Goal: Task Accomplishment & Management: Complete application form

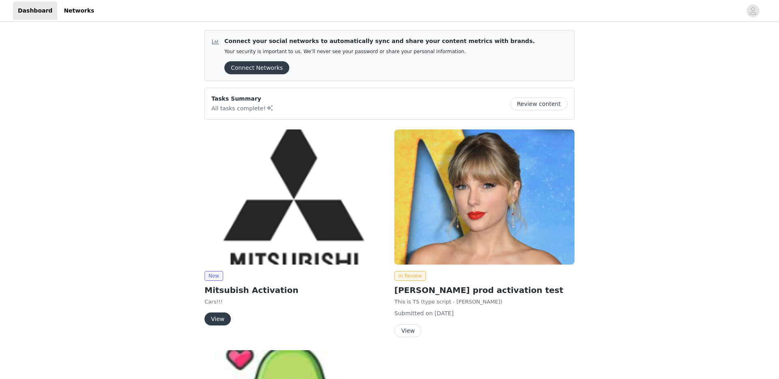
click at [410, 331] on button "View" at bounding box center [407, 330] width 27 height 13
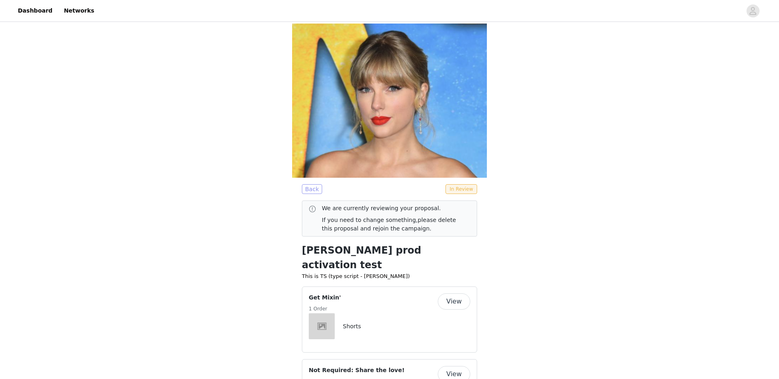
click at [307, 184] on button "Back" at bounding box center [312, 189] width 20 height 10
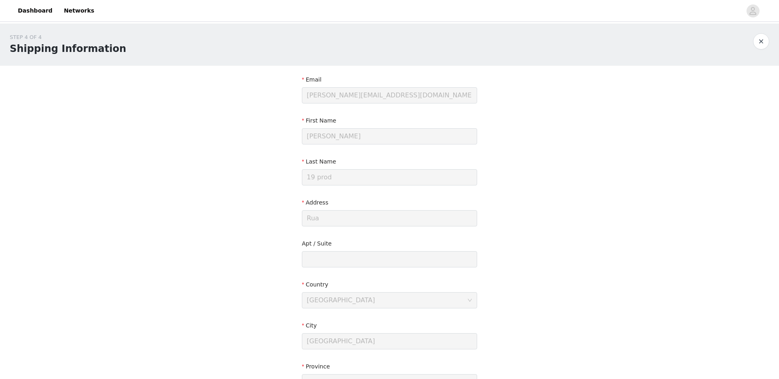
scroll to position [116, 0]
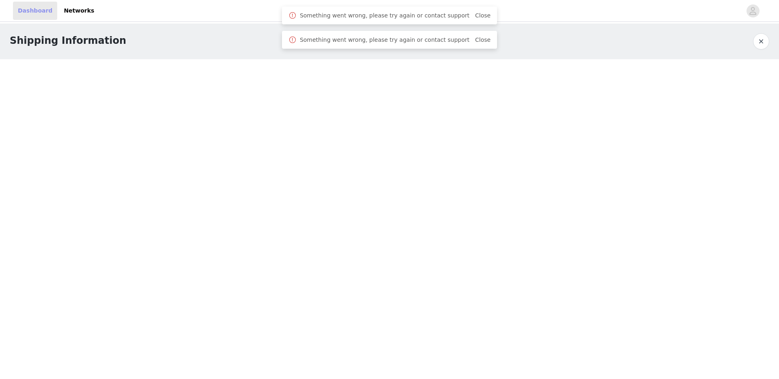
click at [52, 12] on link "Dashboard" at bounding box center [35, 11] width 44 height 18
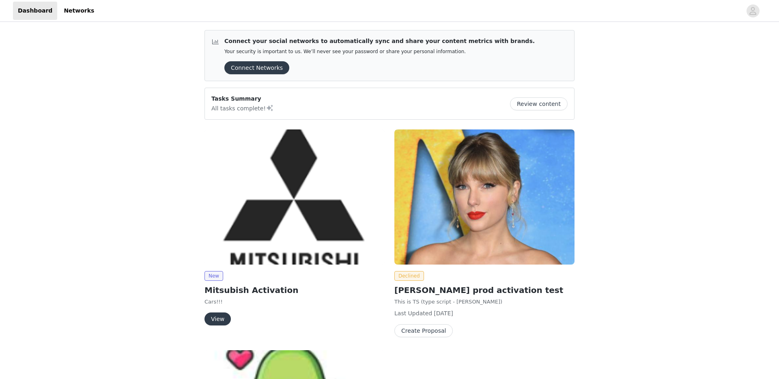
click at [419, 328] on button "Create Proposal" at bounding box center [423, 330] width 58 height 13
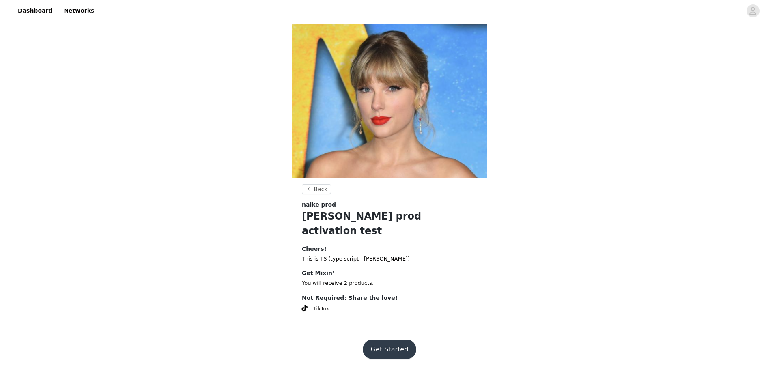
click at [391, 340] on button "Get Started" at bounding box center [390, 349] width 54 height 19
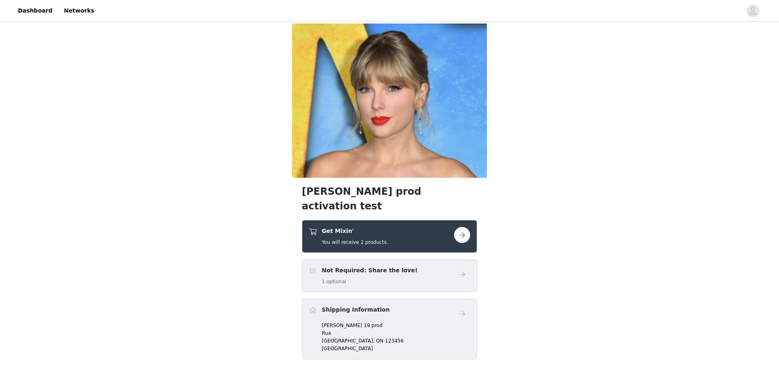
click at [461, 227] on button "button" at bounding box center [462, 235] width 16 height 16
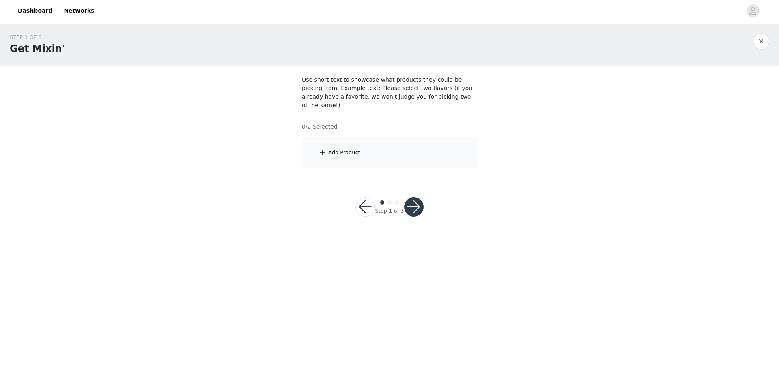
click at [366, 150] on div "Add Product" at bounding box center [389, 153] width 175 height 30
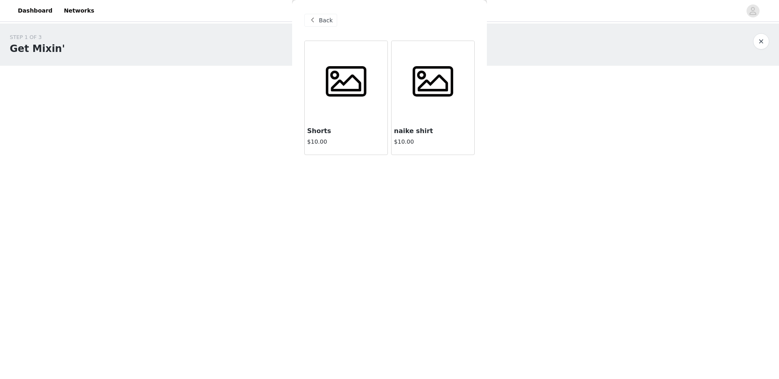
drag, startPoint x: 337, startPoint y: 102, endPoint x: 339, endPoint y: 107, distance: 5.3
click at [337, 102] on div at bounding box center [346, 81] width 83 height 81
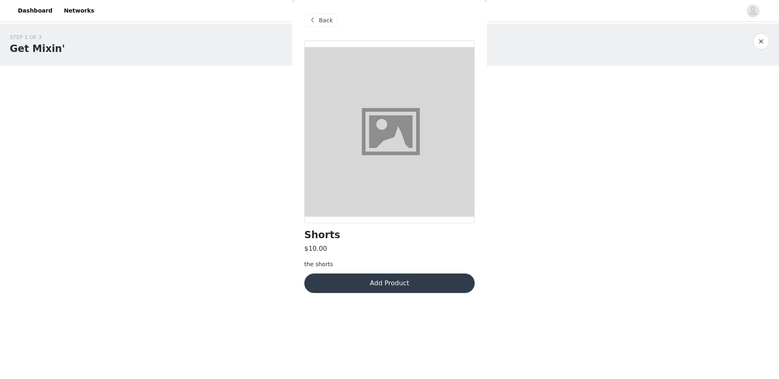
click at [372, 278] on button "Add Product" at bounding box center [389, 282] width 170 height 19
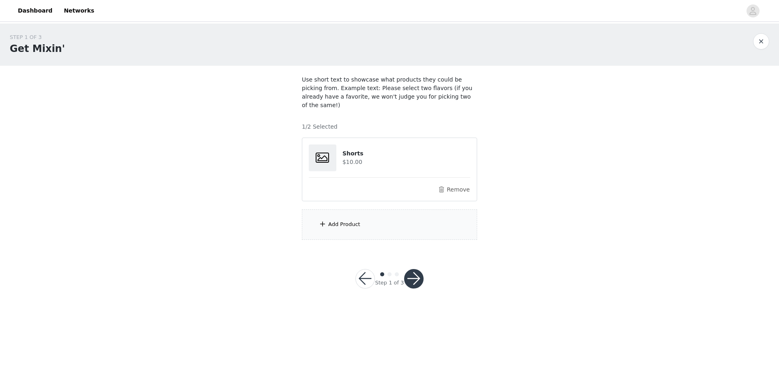
click at [407, 269] on button "button" at bounding box center [413, 278] width 19 height 19
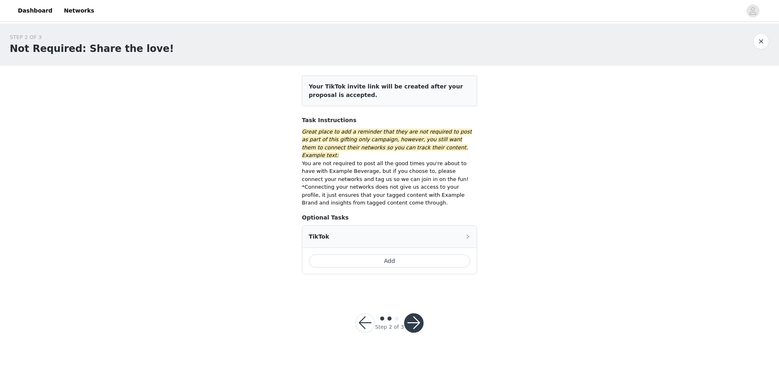
click at [376, 254] on button "Add" at bounding box center [389, 260] width 161 height 13
click at [417, 316] on button "button" at bounding box center [413, 322] width 19 height 19
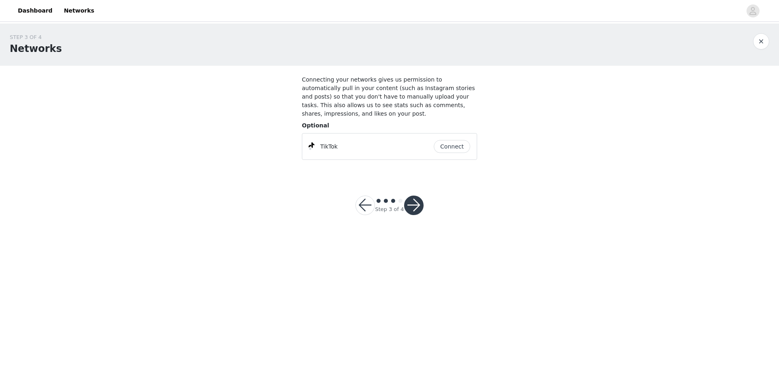
click at [415, 201] on button "button" at bounding box center [413, 205] width 19 height 19
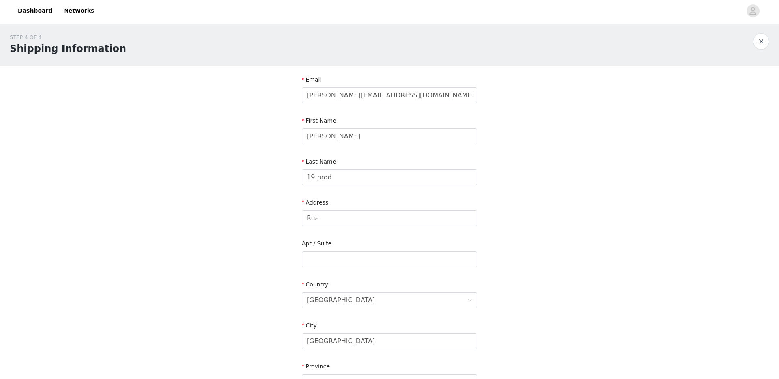
scroll to position [174, 0]
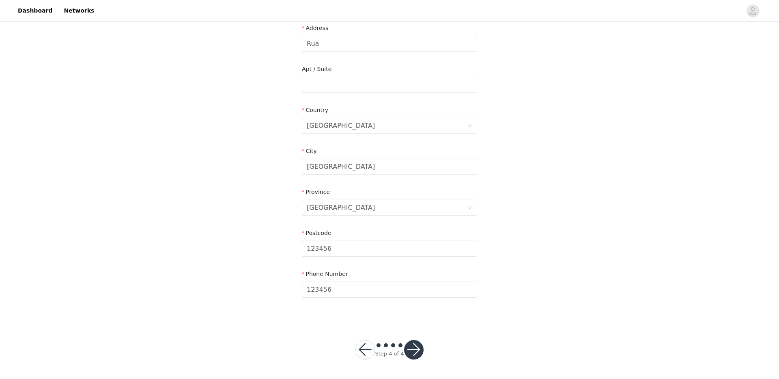
click at [412, 351] on button "button" at bounding box center [413, 349] width 19 height 19
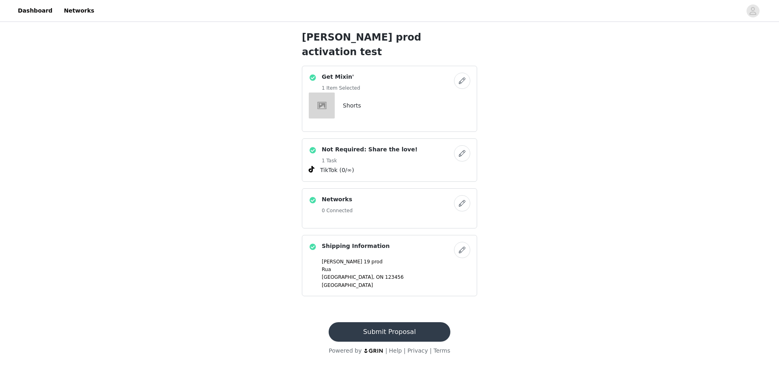
click at [394, 325] on button "Submit Proposal" at bounding box center [389, 331] width 121 height 19
drag, startPoint x: 394, startPoint y: 325, endPoint x: 394, endPoint y: 320, distance: 5.7
click at [394, 323] on button "Submit Proposal" at bounding box center [389, 331] width 121 height 19
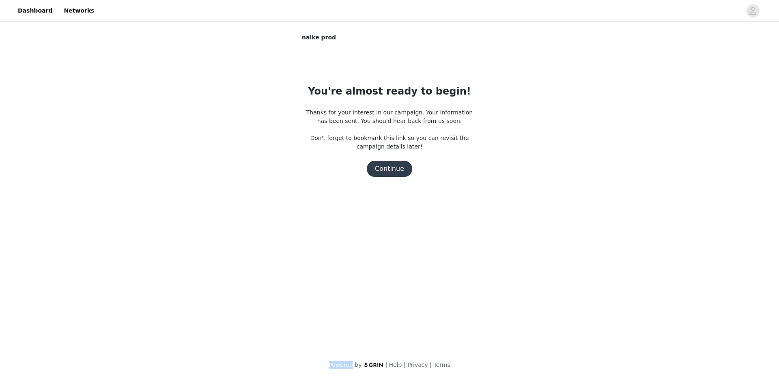
click at [394, 319] on body "Dashboard Networks naike prod You're almost ready to begin! Thanks for your int…" at bounding box center [389, 189] width 779 height 379
click at [394, 320] on body "Dashboard Networks naike prod You're almost ready to begin! Thanks for your int…" at bounding box center [389, 189] width 779 height 379
click at [398, 291] on body "Dashboard Networks naike prod You're almost ready to begin! Thanks for your int…" at bounding box center [389, 189] width 779 height 379
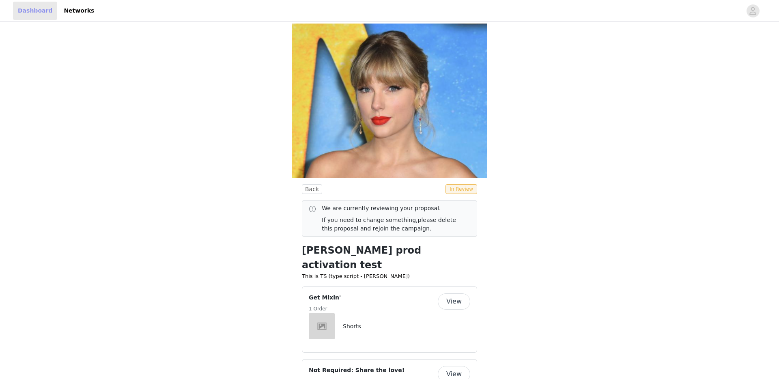
click at [29, 13] on link "Dashboard" at bounding box center [35, 11] width 44 height 18
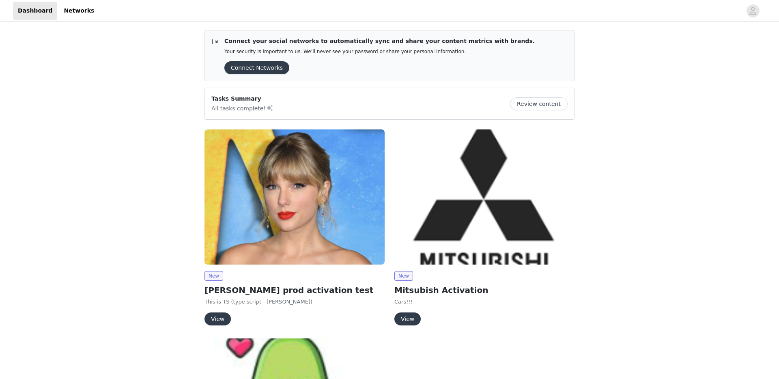
click at [217, 316] on button "View" at bounding box center [217, 318] width 26 height 13
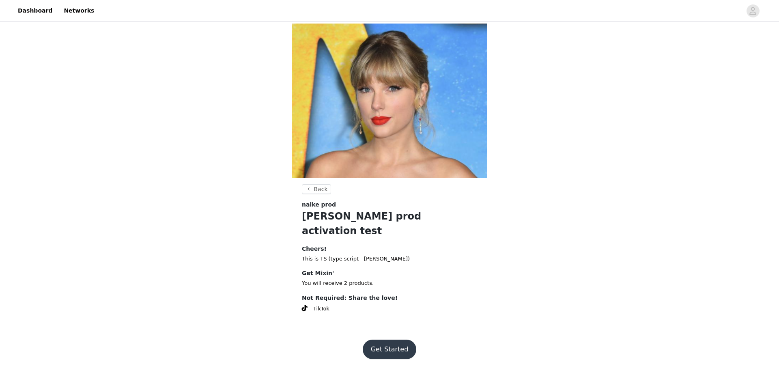
click at [393, 340] on button "Get Started" at bounding box center [390, 349] width 54 height 19
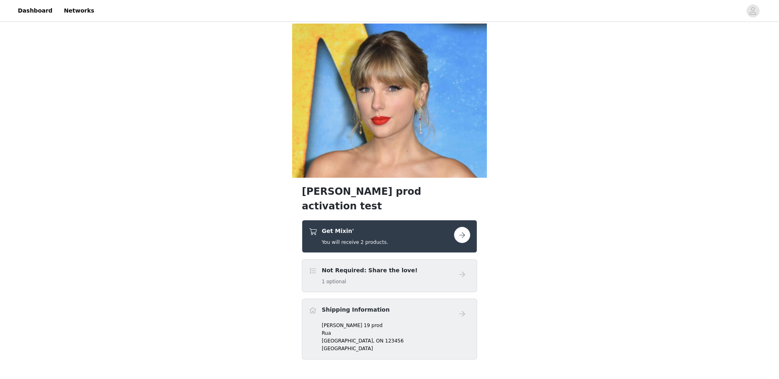
click at [463, 227] on button "button" at bounding box center [462, 235] width 16 height 16
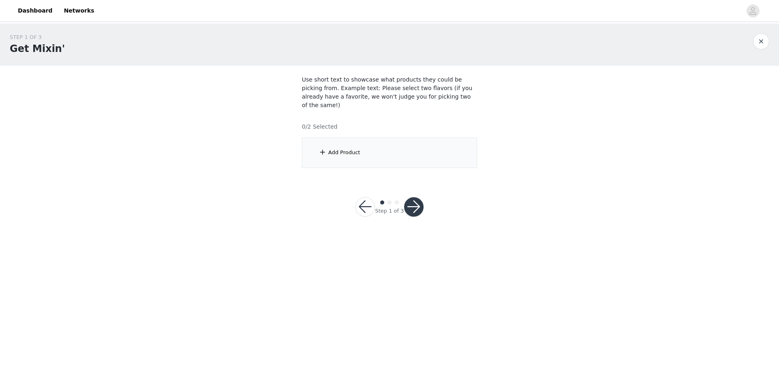
click at [414, 201] on button "button" at bounding box center [413, 206] width 19 height 19
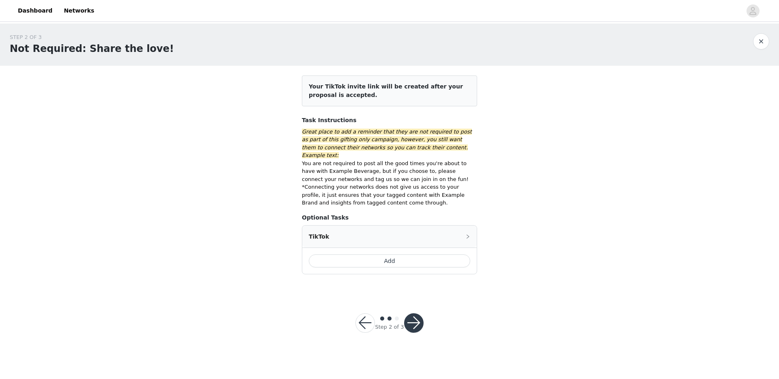
click at [398, 254] on button "Add" at bounding box center [389, 260] width 161 height 13
click at [416, 316] on button "button" at bounding box center [413, 322] width 19 height 19
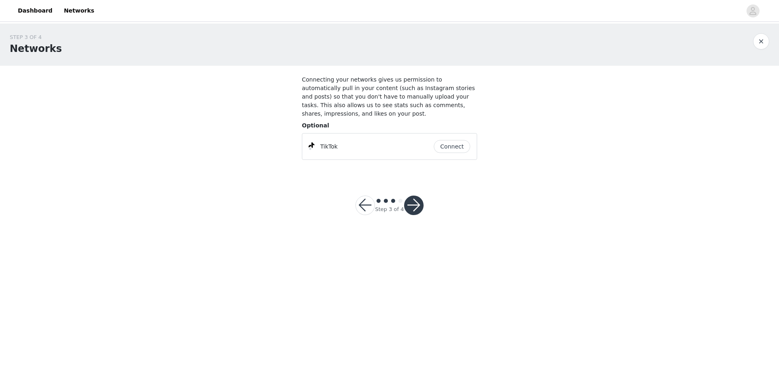
click at [413, 177] on footer "Step 3 of 4" at bounding box center [389, 205] width 107 height 58
drag, startPoint x: 415, startPoint y: 194, endPoint x: 415, endPoint y: 200, distance: 6.5
click at [415, 194] on div "Step 3 of 4" at bounding box center [390, 205] width 88 height 39
click at [415, 207] on button "button" at bounding box center [413, 205] width 19 height 19
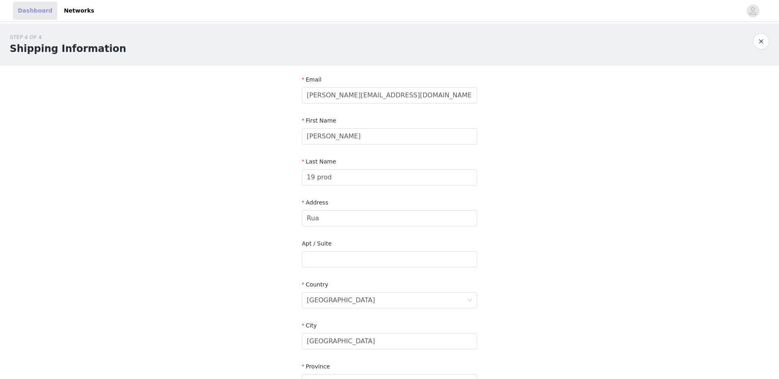
click at [35, 13] on link "Dashboard" at bounding box center [35, 11] width 44 height 18
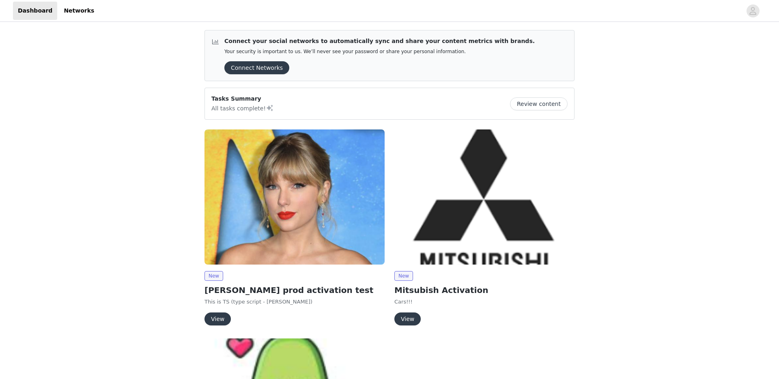
click at [213, 315] on button "View" at bounding box center [217, 318] width 26 height 13
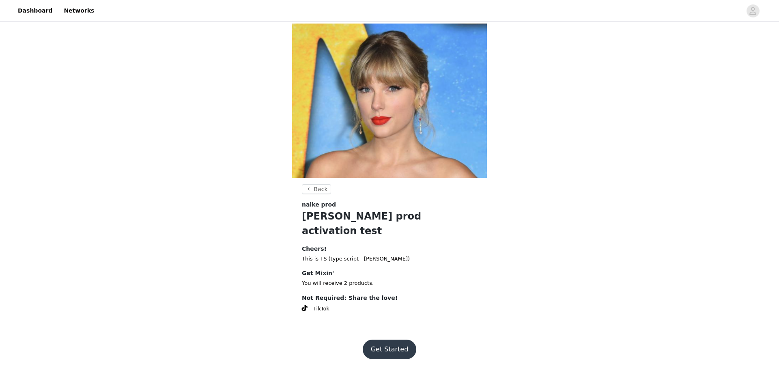
click at [393, 340] on button "Get Started" at bounding box center [390, 349] width 54 height 19
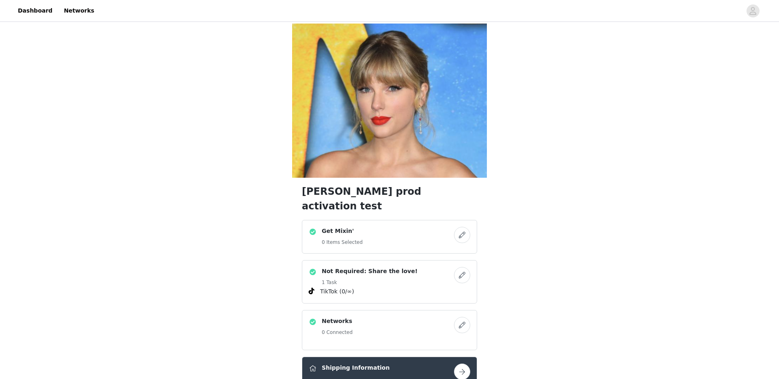
click at [463, 364] on button "button" at bounding box center [462, 372] width 16 height 16
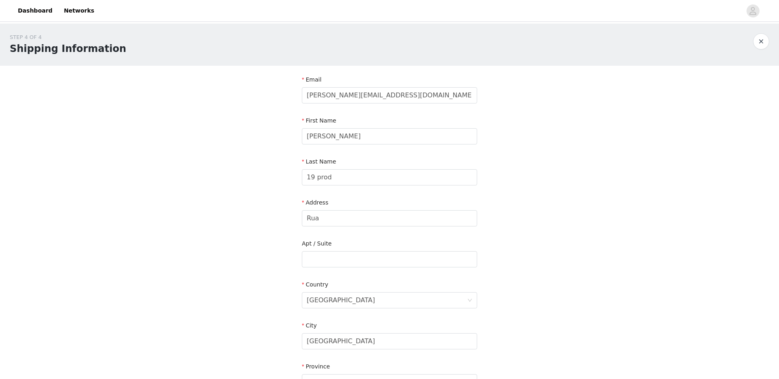
scroll to position [174, 0]
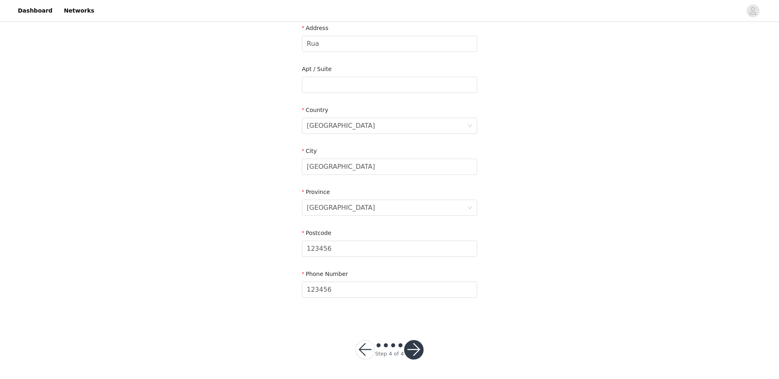
click at [411, 354] on button "button" at bounding box center [413, 349] width 19 height 19
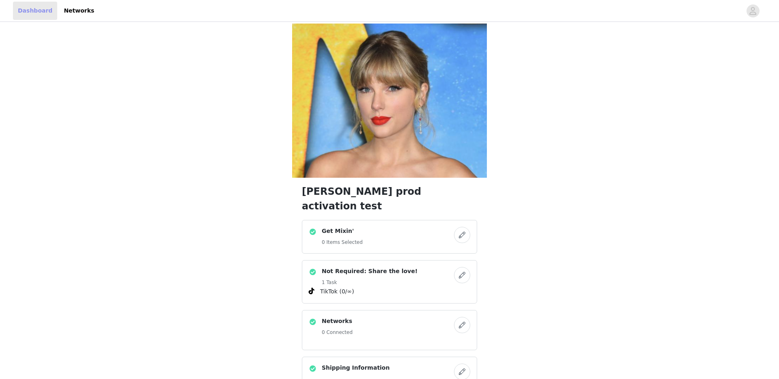
click at [37, 9] on link "Dashboard" at bounding box center [35, 11] width 44 height 18
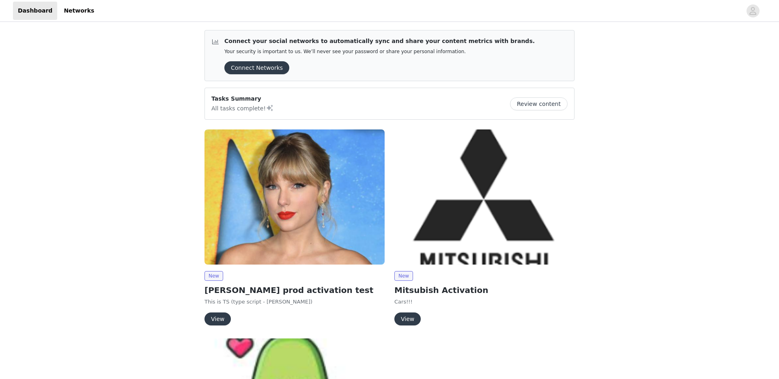
click at [95, 197] on div "Connect your social networks to automatically sync and share your content metri…" at bounding box center [389, 313] width 779 height 579
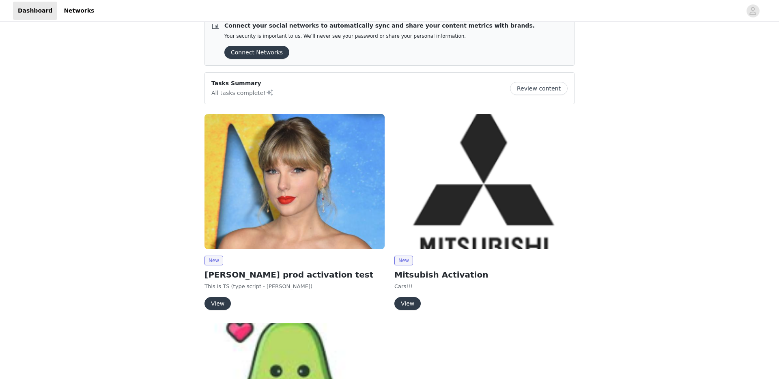
scroll to position [6, 0]
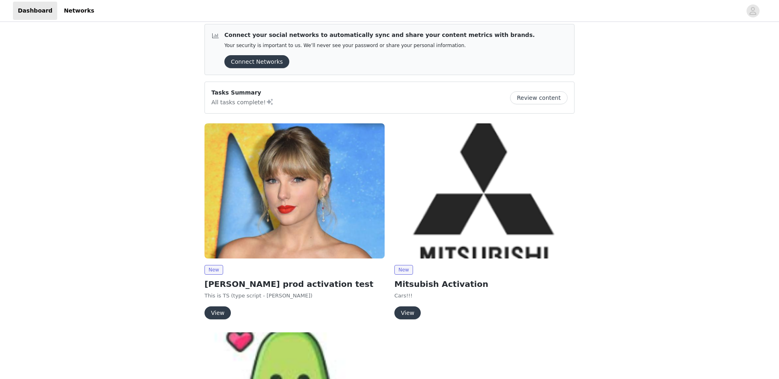
click at [216, 312] on button "View" at bounding box center [217, 312] width 26 height 13
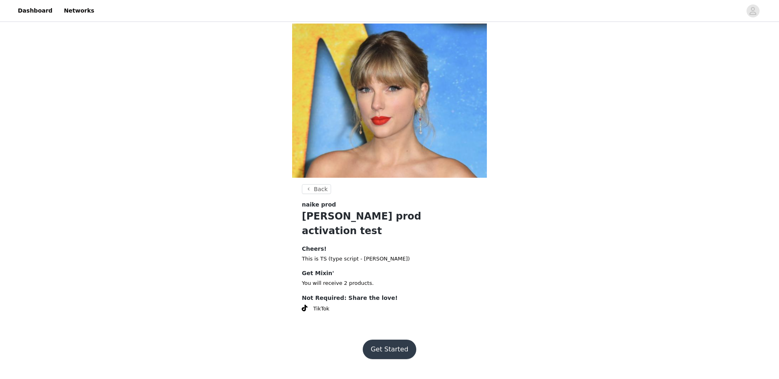
click at [396, 340] on button "Get Started" at bounding box center [390, 349] width 54 height 19
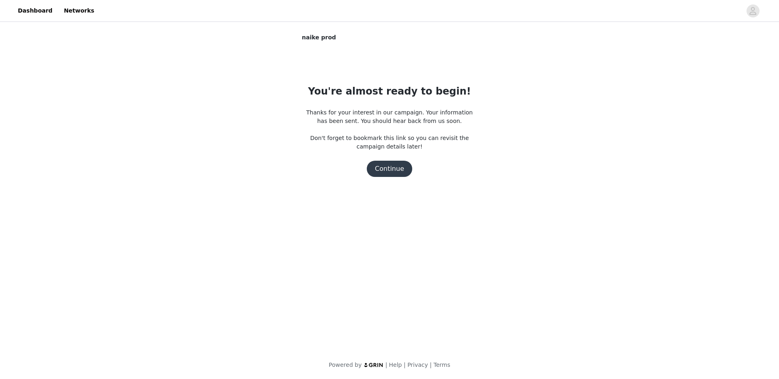
click at [417, 283] on body "Dashboard Networks naike prod You're almost ready to begin! Thanks for your int…" at bounding box center [389, 189] width 779 height 379
drag, startPoint x: 417, startPoint y: 283, endPoint x: 413, endPoint y: 270, distance: 13.6
click at [417, 283] on body "Dashboard Networks naike prod You're almost ready to begin! Thanks for your int…" at bounding box center [389, 189] width 779 height 379
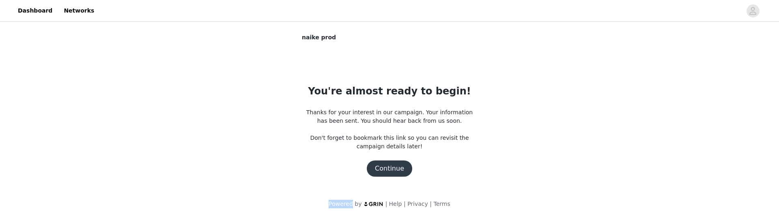
click at [387, 172] on button "Continue" at bounding box center [389, 169] width 45 height 16
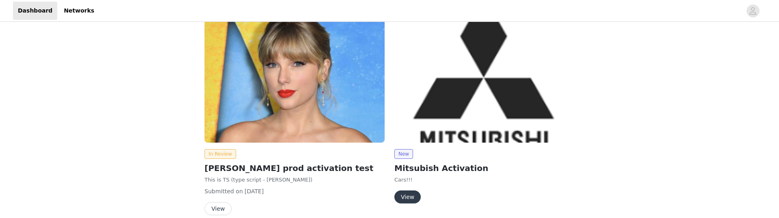
scroll to position [166, 0]
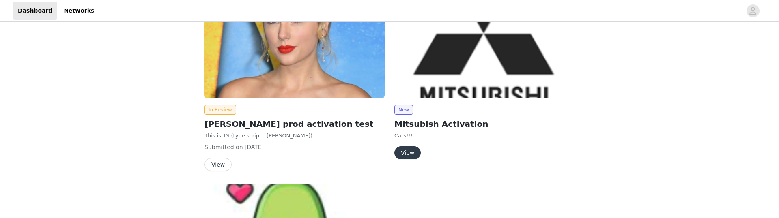
click at [137, 101] on div "Connect your social networks to automatically sync and share your content metri…" at bounding box center [389, 153] width 779 height 591
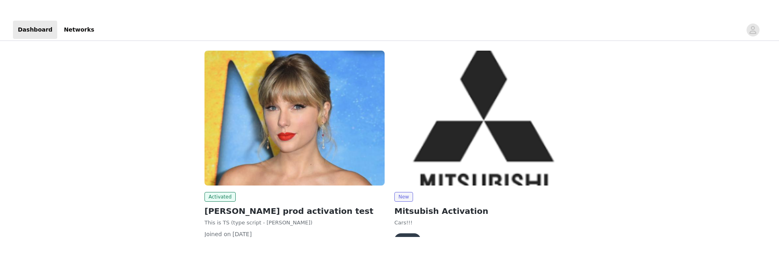
scroll to position [142, 0]
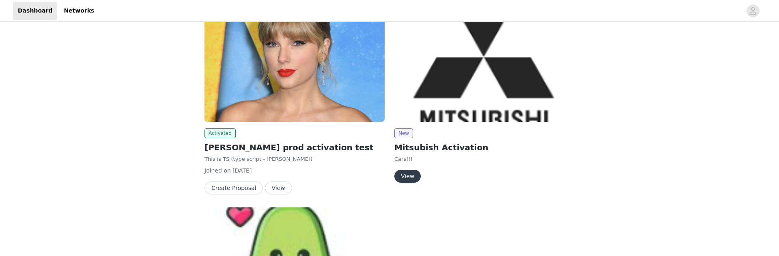
click at [249, 187] on button "Create Proposal" at bounding box center [233, 188] width 58 height 13
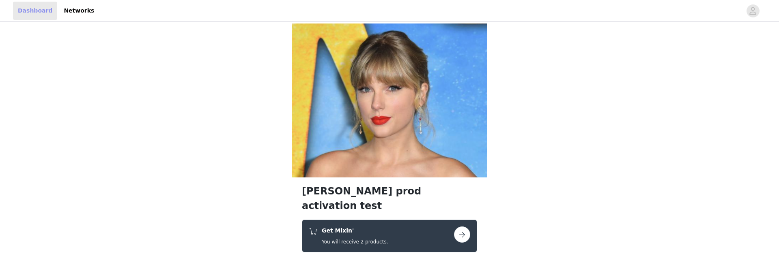
click at [34, 13] on link "Dashboard" at bounding box center [35, 11] width 44 height 18
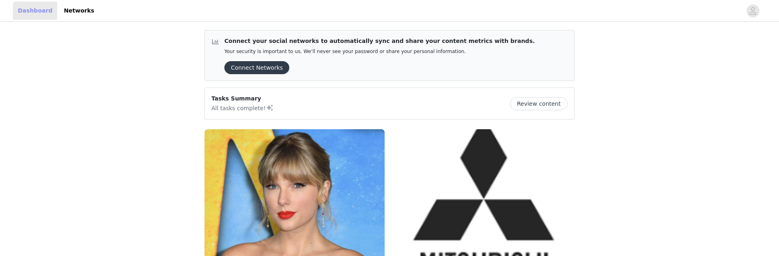
click at [34, 13] on link "Dashboard" at bounding box center [35, 11] width 44 height 18
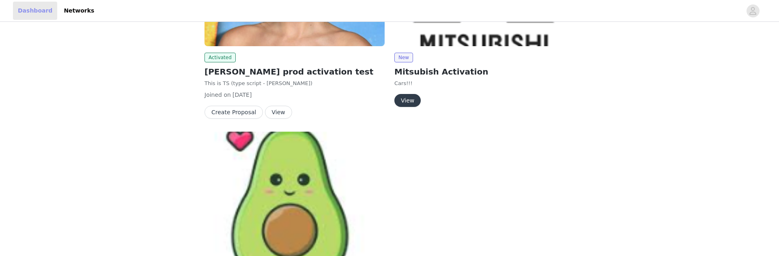
scroll to position [202, 0]
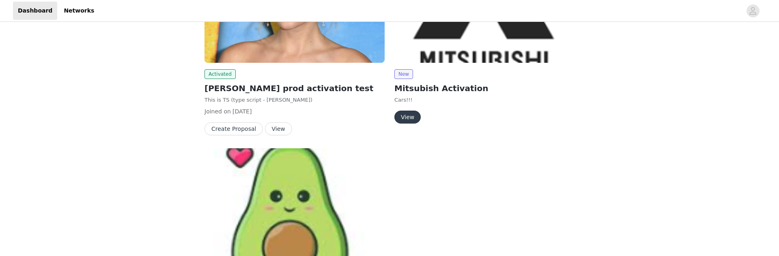
click at [223, 132] on button "Create Proposal" at bounding box center [233, 129] width 58 height 13
click at [233, 129] on button "Create Proposal" at bounding box center [233, 129] width 58 height 13
click at [99, 183] on div "Connect your social networks to automatically sync and share your content metri…" at bounding box center [389, 117] width 779 height 591
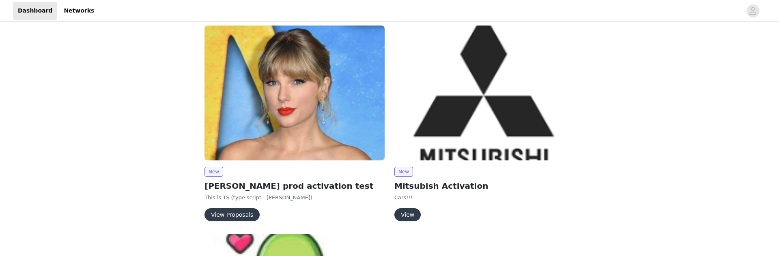
scroll to position [115, 0]
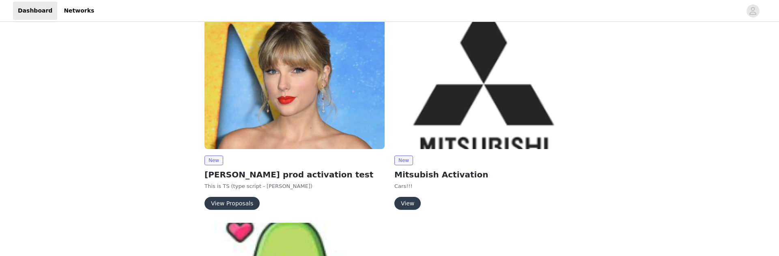
click at [224, 206] on button "View Proposals" at bounding box center [231, 203] width 55 height 13
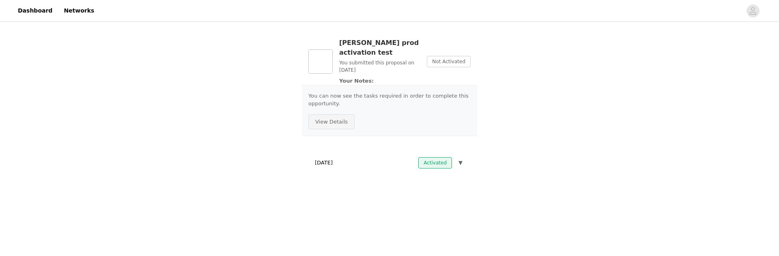
click at [327, 124] on button "View Details" at bounding box center [331, 121] width 46 height 15
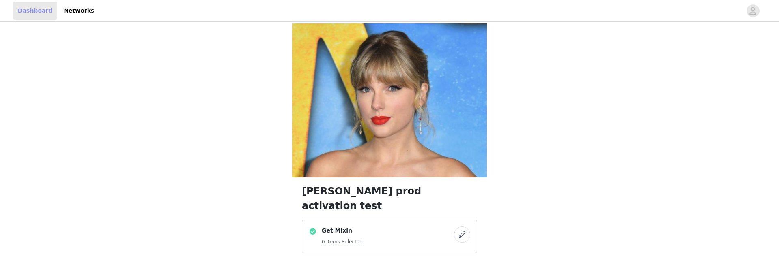
click at [40, 10] on link "Dashboard" at bounding box center [35, 11] width 44 height 18
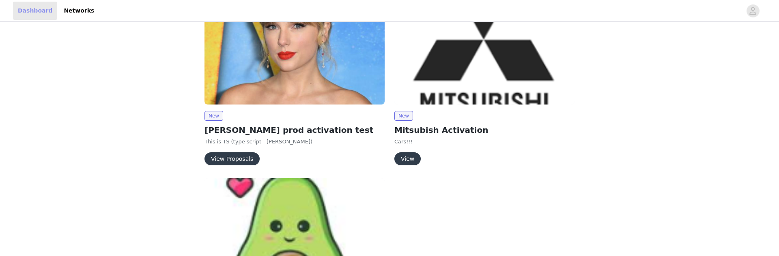
scroll to position [159, 0]
click at [224, 159] on button "View Proposals" at bounding box center [231, 159] width 55 height 13
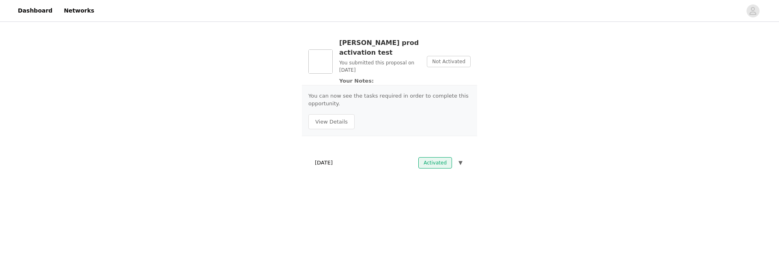
click at [224, 159] on div "Taylor's prod activation test You submitted this proposal on Oct 1, 2025 Your N…" at bounding box center [389, 105] width 779 height 163
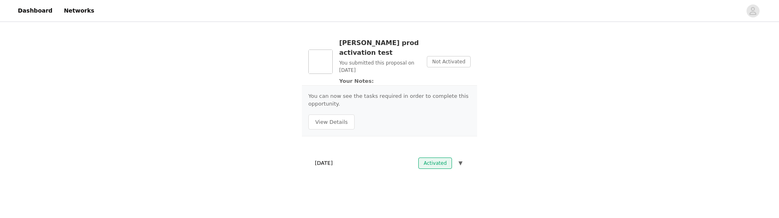
drag, startPoint x: 299, startPoint y: 165, endPoint x: 293, endPoint y: 162, distance: 6.6
click at [299, 164] on section "Taylor's prod activation test You submitted this proposal on Oct 1, 2025 Your N…" at bounding box center [389, 105] width 195 height 163
click at [34, 11] on link "Dashboard" at bounding box center [35, 11] width 44 height 18
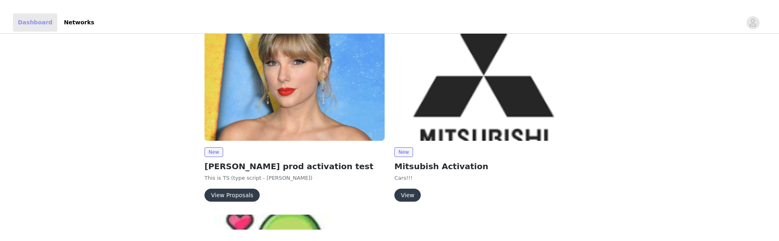
scroll to position [138, 0]
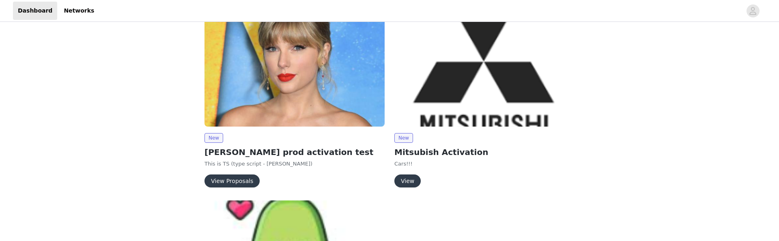
click at [119, 159] on div "Connect your social networks to automatically sync and share your content metri…" at bounding box center [389, 175] width 779 height 579
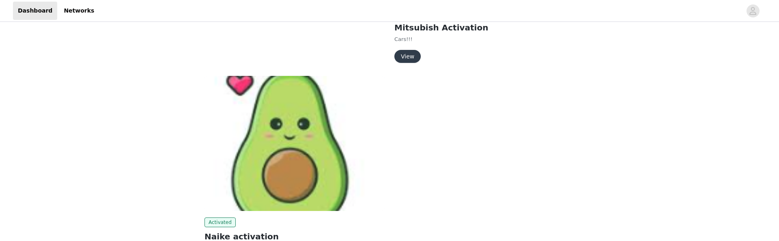
scroll to position [81, 0]
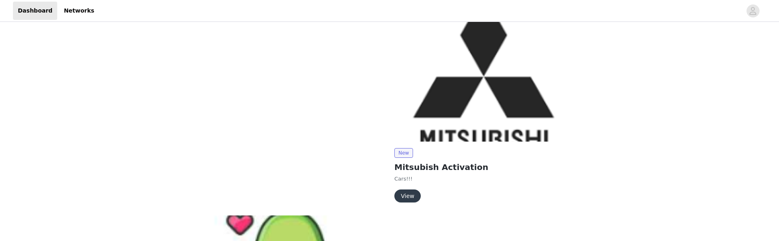
scroll to position [123, 0]
click at [150, 140] on div "Connect your social networks to automatically sync and share your content metri…" at bounding box center [389, 190] width 779 height 579
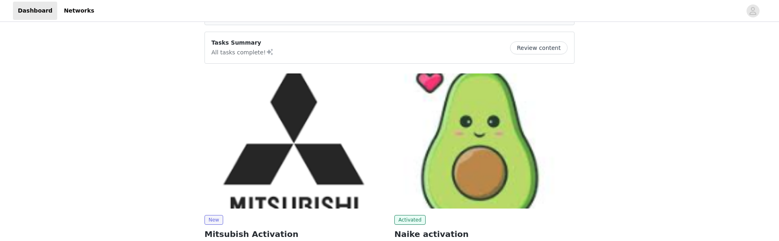
scroll to position [153, 0]
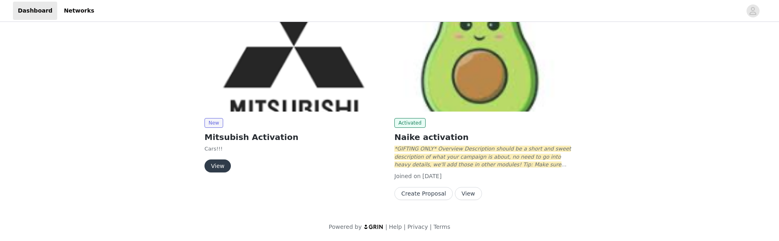
click at [142, 82] on div "Connect your social networks to automatically sync and share your content metri…" at bounding box center [389, 56] width 779 height 370
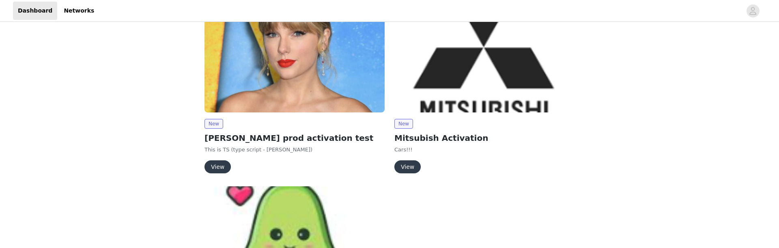
scroll to position [146, 0]
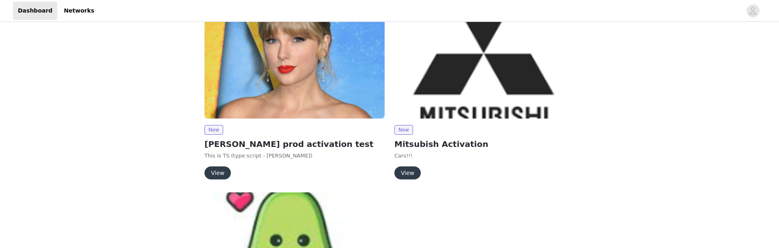
click at [215, 173] on button "View" at bounding box center [217, 172] width 26 height 13
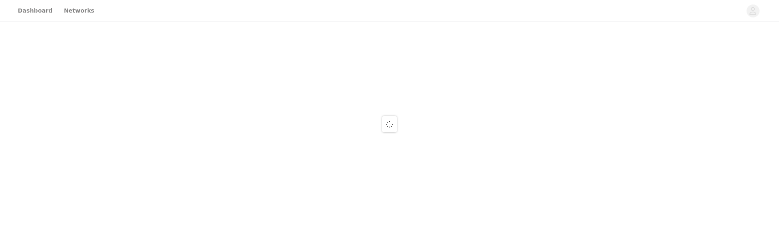
click at [215, 173] on div at bounding box center [389, 124] width 779 height 248
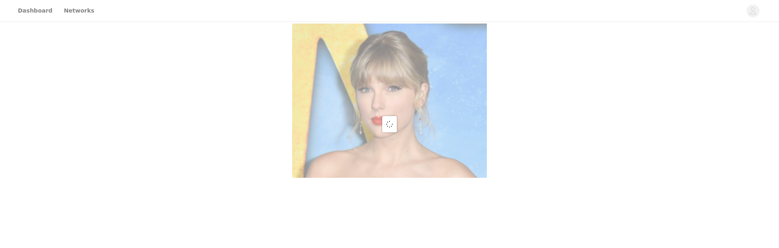
click at [390, 189] on div at bounding box center [389, 124] width 779 height 248
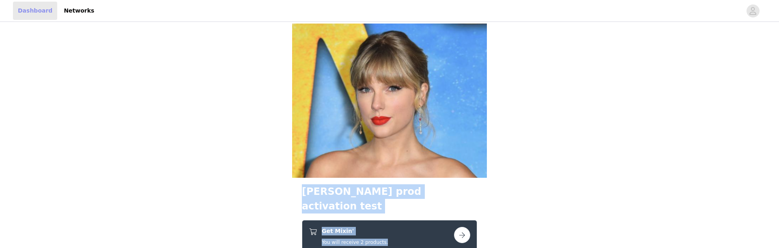
click at [38, 11] on link "Dashboard" at bounding box center [35, 11] width 44 height 18
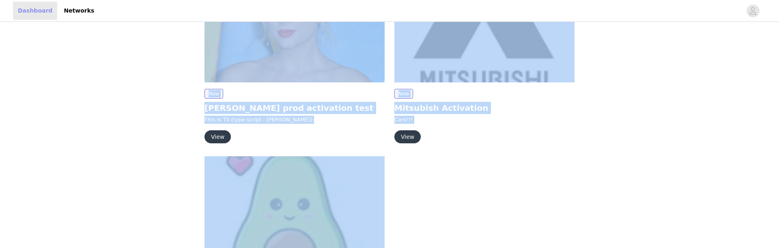
scroll to position [189, 0]
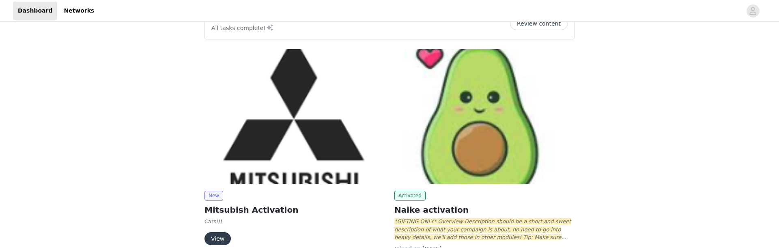
scroll to position [146, 0]
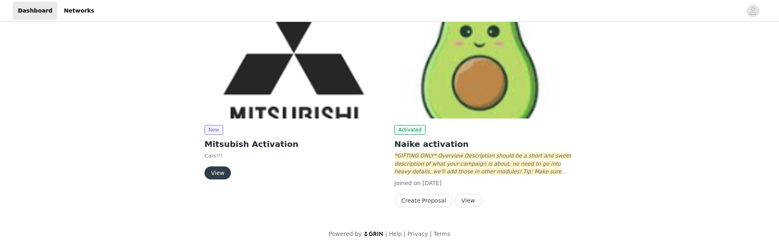
click at [98, 73] on div "Connect your social networks to automatically sync and share your content metri…" at bounding box center [389, 62] width 779 height 370
click at [74, 94] on div "Connect your social networks to automatically sync and share your content metri…" at bounding box center [389, 62] width 779 height 370
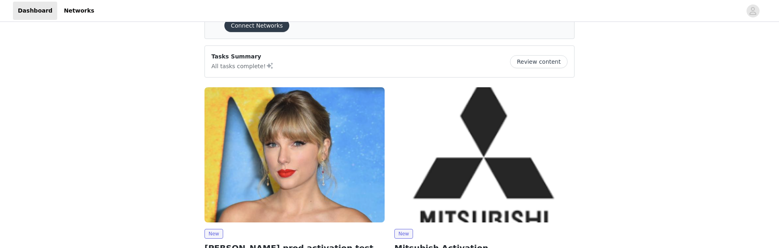
scroll to position [107, 0]
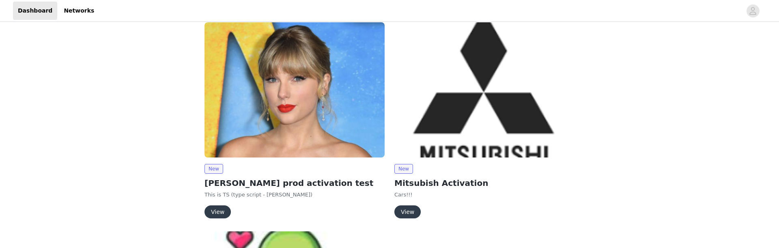
click at [220, 209] on button "View" at bounding box center [217, 211] width 26 height 13
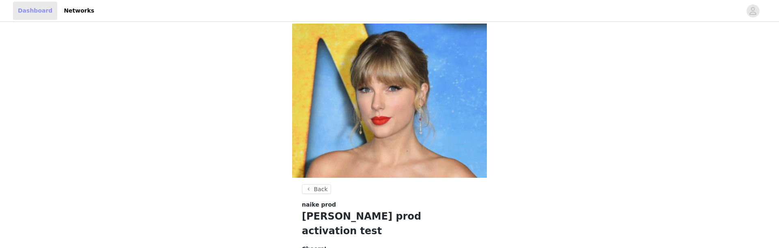
click at [34, 13] on link "Dashboard" at bounding box center [35, 11] width 44 height 18
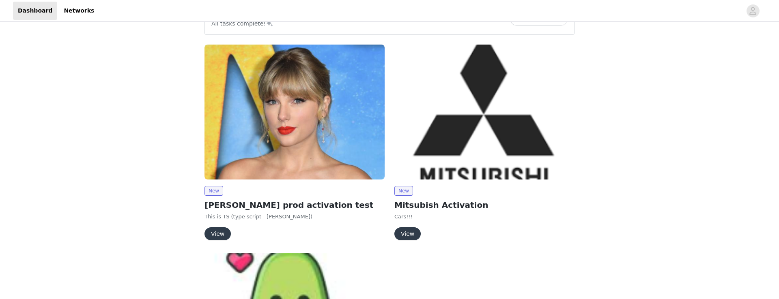
scroll to position [84, 0]
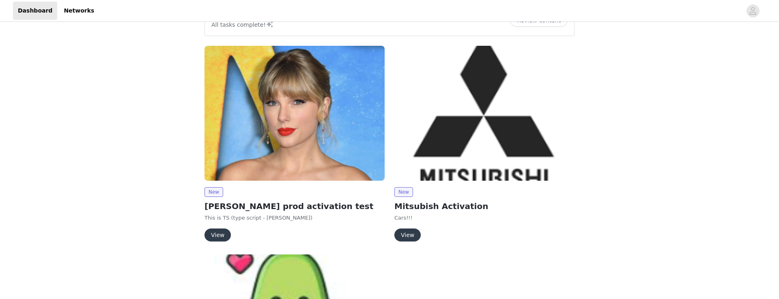
click at [221, 235] on button "View" at bounding box center [217, 235] width 26 height 13
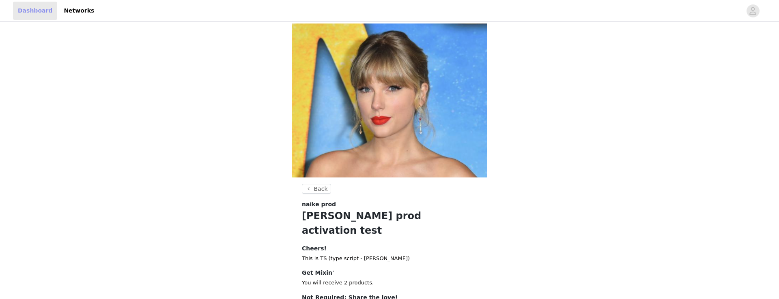
click at [39, 10] on link "Dashboard" at bounding box center [35, 11] width 44 height 18
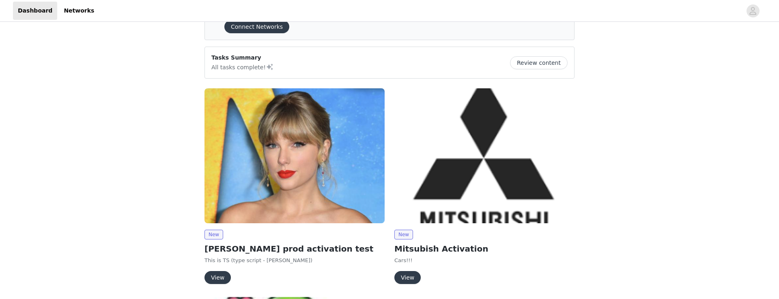
scroll to position [83, 0]
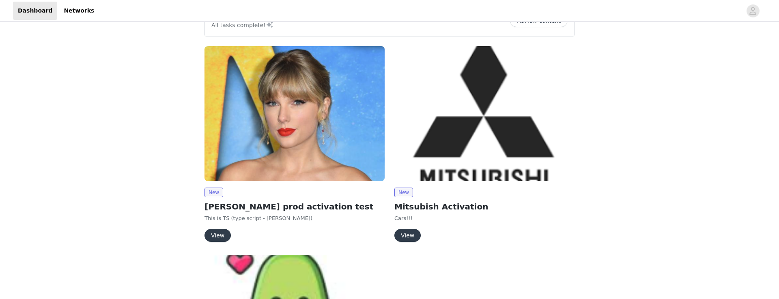
click at [213, 236] on button "View" at bounding box center [217, 235] width 26 height 13
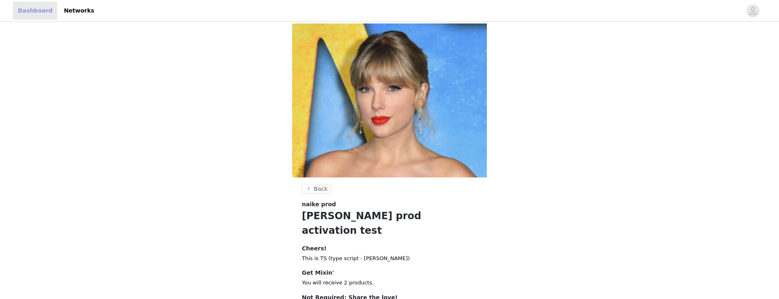
click at [37, 12] on link "Dashboard" at bounding box center [35, 11] width 44 height 18
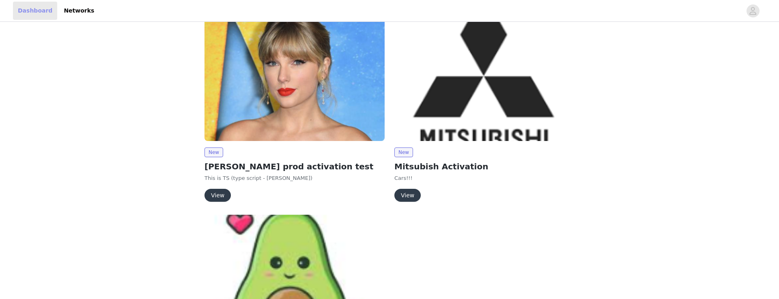
scroll to position [116, 0]
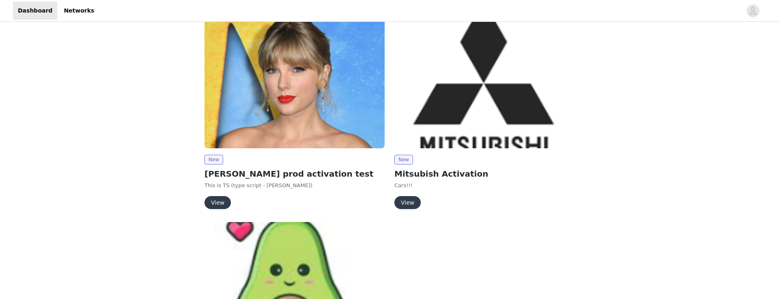
click at [213, 199] on button "View" at bounding box center [217, 202] width 26 height 13
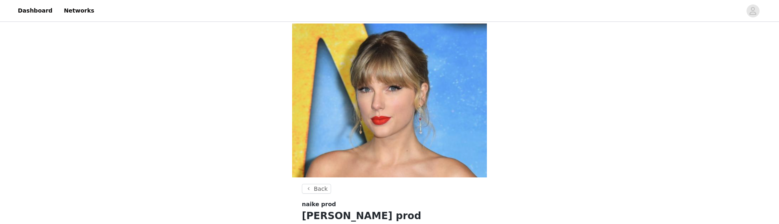
drag, startPoint x: 58, startPoint y: 63, endPoint x: 34, endPoint y: 24, distance: 45.7
click at [52, 55] on div "Back naike prod Taylor's prod activation test Cheers! This is TS (type script -…" at bounding box center [389, 177] width 779 height 306
click at [32, 13] on link "Dashboard" at bounding box center [35, 11] width 44 height 18
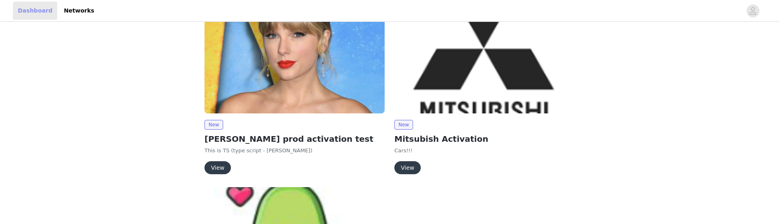
scroll to position [204, 0]
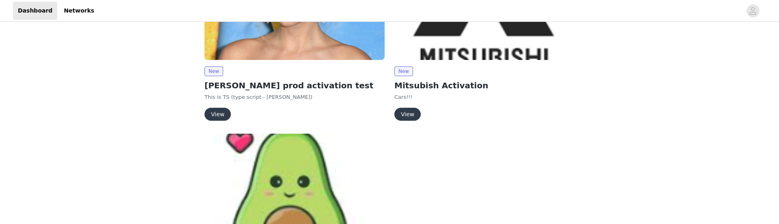
click at [222, 116] on button "View" at bounding box center [217, 114] width 26 height 13
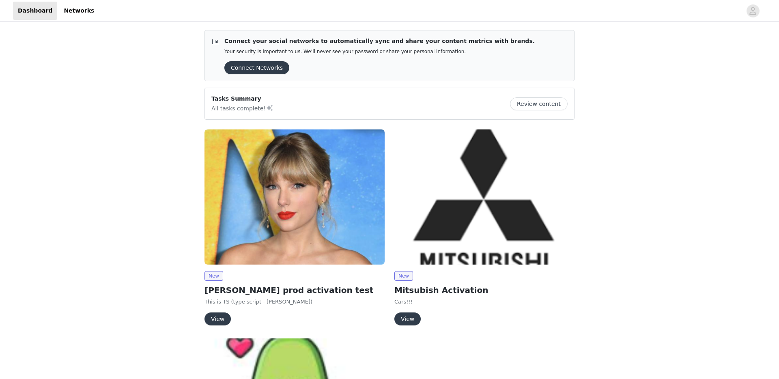
click at [216, 317] on button "View" at bounding box center [217, 318] width 26 height 13
click at [214, 318] on button "View" at bounding box center [217, 318] width 26 height 13
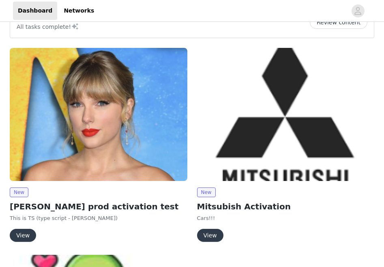
scroll to position [120, 0]
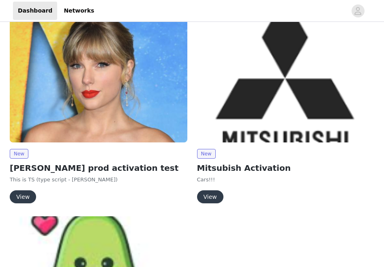
click at [22, 198] on button "View" at bounding box center [23, 196] width 26 height 13
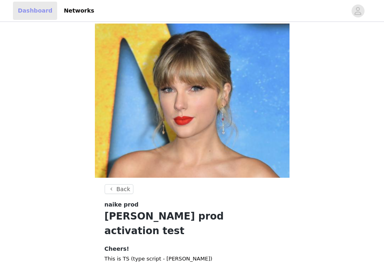
click at [37, 12] on link "Dashboard" at bounding box center [35, 11] width 44 height 18
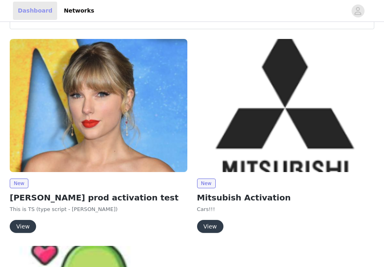
scroll to position [113, 0]
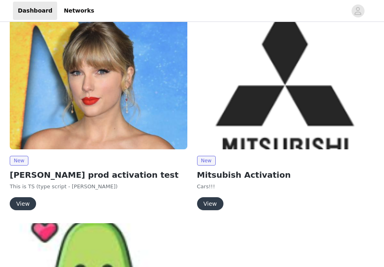
click at [26, 199] on button "View" at bounding box center [23, 203] width 26 height 13
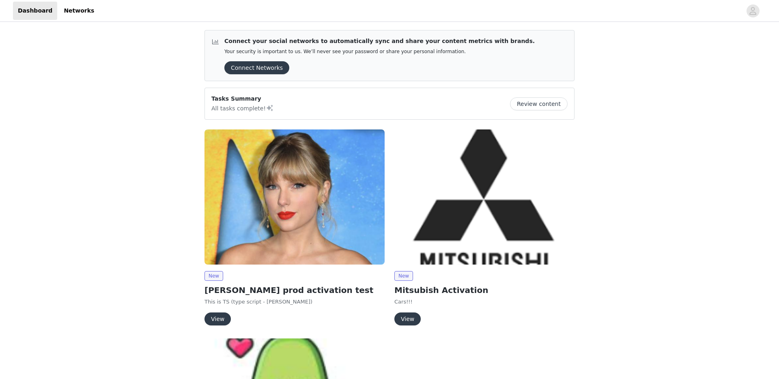
click at [214, 318] on button "View" at bounding box center [217, 318] width 26 height 13
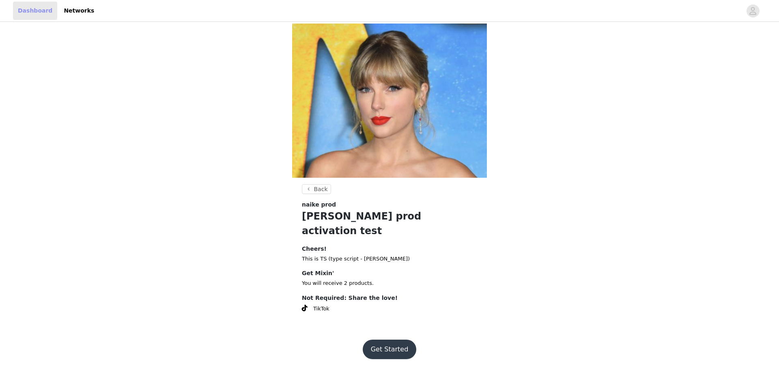
click at [34, 12] on link "Dashboard" at bounding box center [35, 11] width 44 height 18
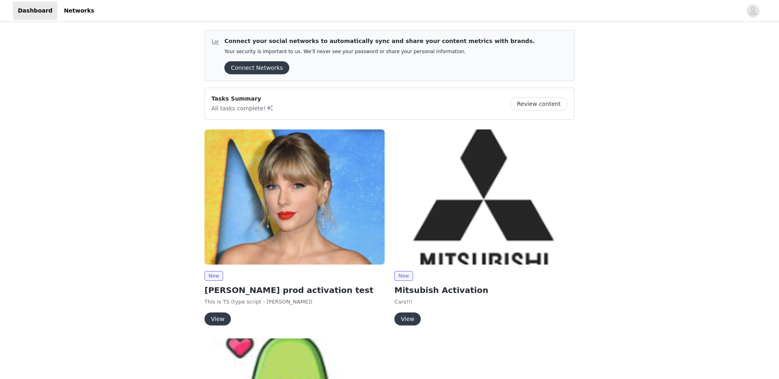
click at [219, 316] on button "View" at bounding box center [217, 318] width 26 height 13
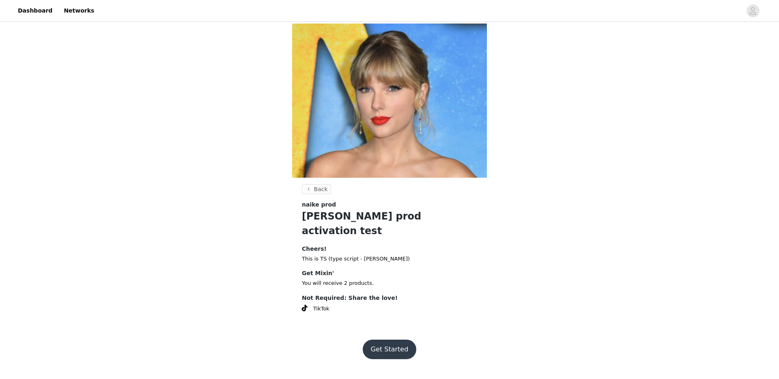
click at [385, 340] on button "Get Started" at bounding box center [390, 349] width 54 height 19
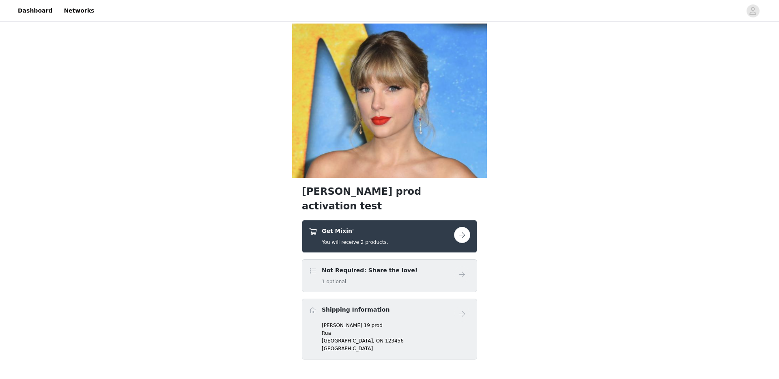
click at [465, 227] on button "button" at bounding box center [462, 235] width 16 height 16
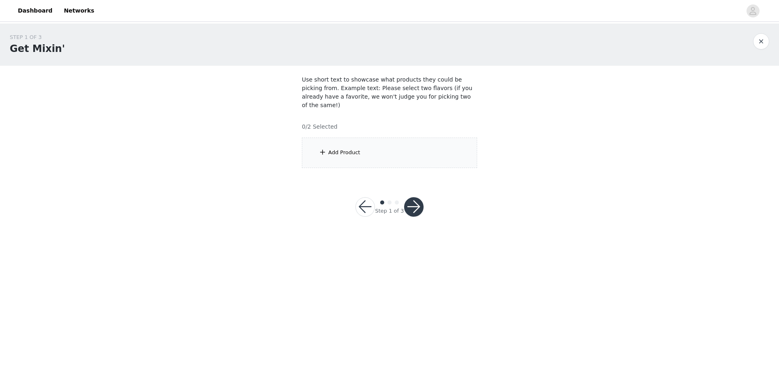
click at [338, 148] on div "Add Product" at bounding box center [344, 152] width 32 height 8
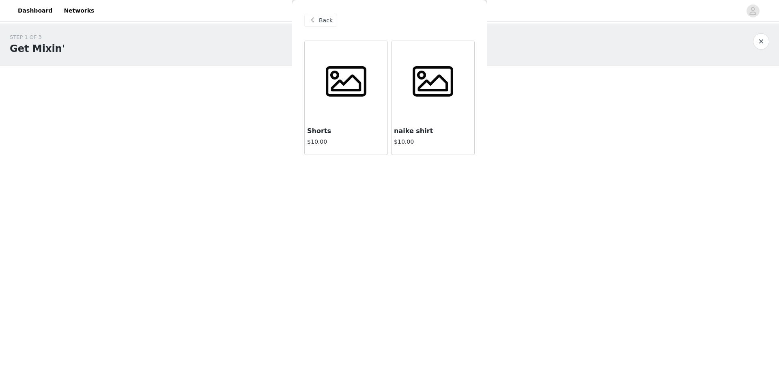
click at [429, 101] on span at bounding box center [433, 81] width 51 height 41
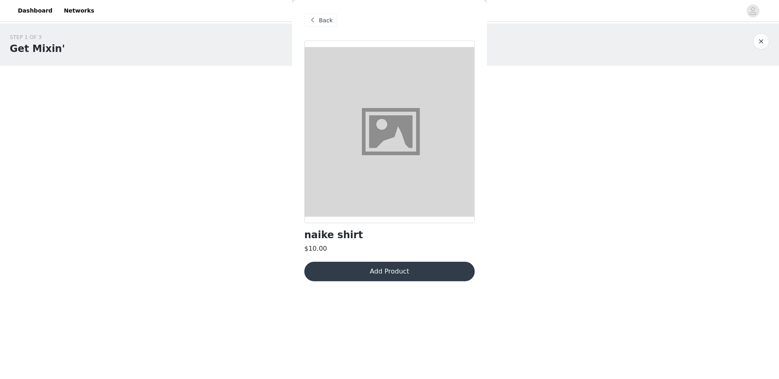
click at [375, 265] on button "Add Product" at bounding box center [389, 271] width 170 height 19
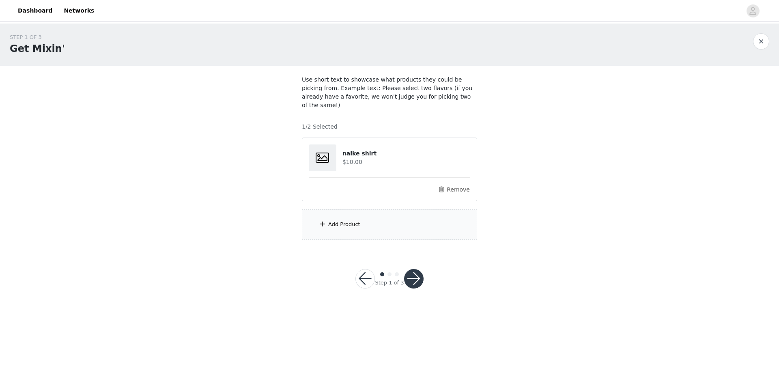
click at [415, 273] on button "button" at bounding box center [413, 278] width 19 height 19
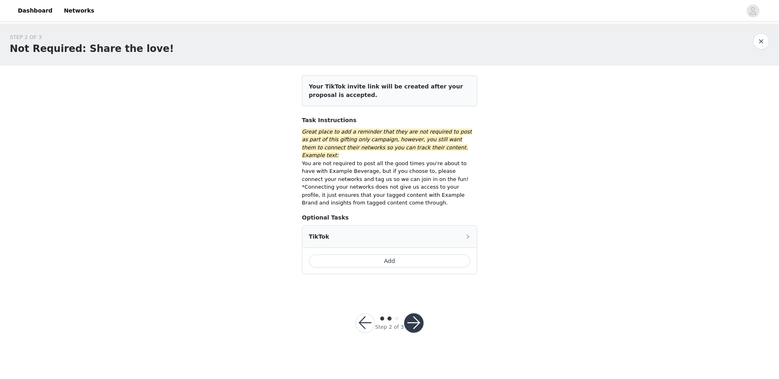
drag, startPoint x: 357, startPoint y: 255, endPoint x: 384, endPoint y: 281, distance: 37.3
click at [357, 255] on button "Add" at bounding box center [389, 260] width 161 height 13
click at [415, 318] on button "button" at bounding box center [413, 322] width 19 height 19
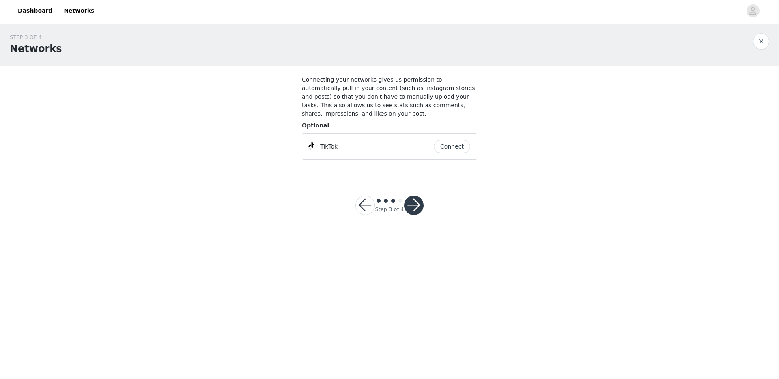
click at [405, 200] on button "button" at bounding box center [413, 205] width 19 height 19
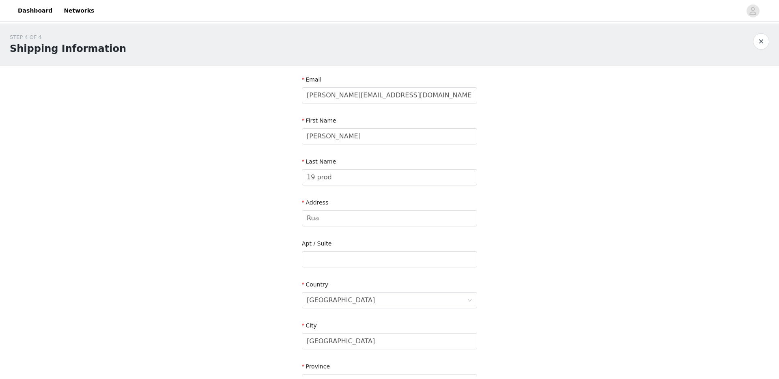
scroll to position [174, 0]
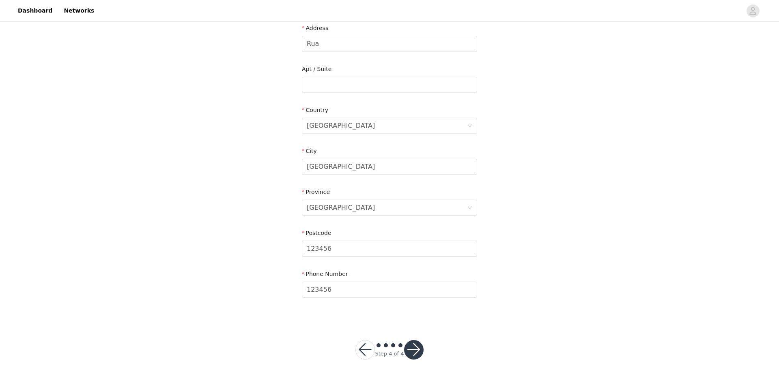
click at [434, 342] on footer "Step 4 of 4" at bounding box center [389, 350] width 107 height 58
drag, startPoint x: 420, startPoint y: 350, endPoint x: 70, endPoint y: 335, distance: 350.5
click at [420, 350] on button "button" at bounding box center [413, 349] width 19 height 19
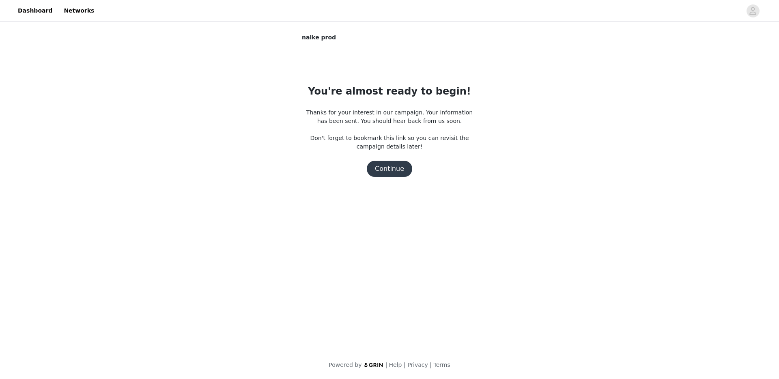
click at [396, 165] on button "Continue" at bounding box center [389, 169] width 45 height 16
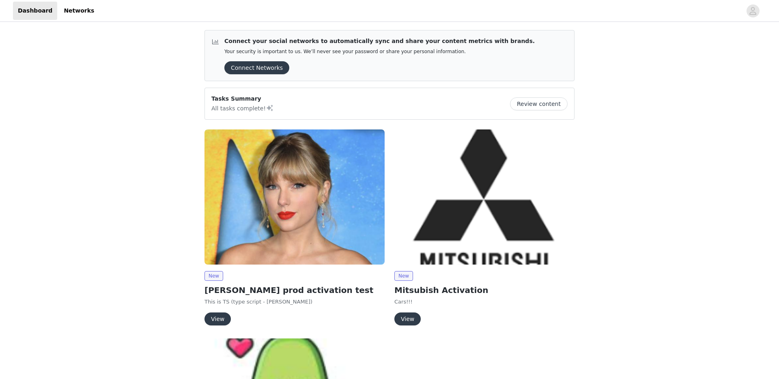
click at [215, 317] on button "View" at bounding box center [217, 318] width 26 height 13
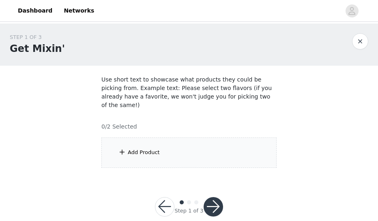
click at [189, 150] on div "Add Product" at bounding box center [188, 153] width 175 height 30
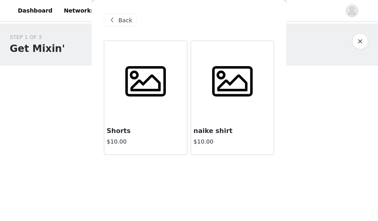
click at [113, 111] on div at bounding box center [145, 81] width 83 height 81
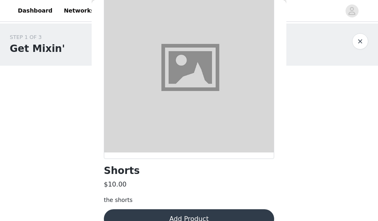
scroll to position [82, 0]
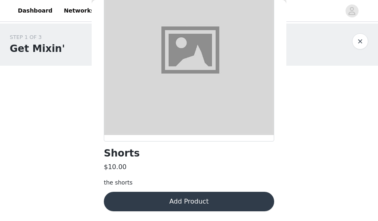
click at [164, 192] on button "Add Product" at bounding box center [189, 201] width 170 height 19
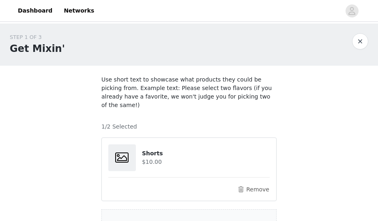
scroll to position [78, 0]
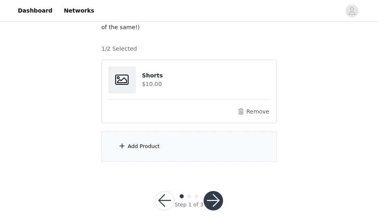
click at [212, 199] on button "button" at bounding box center [213, 200] width 19 height 19
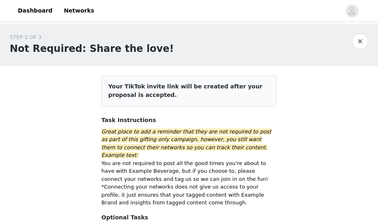
scroll to position [123, 0]
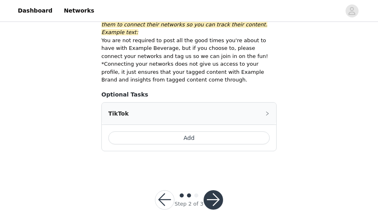
click at [205, 131] on button "Add" at bounding box center [188, 137] width 161 height 13
click at [213, 195] on button "button" at bounding box center [213, 199] width 19 height 19
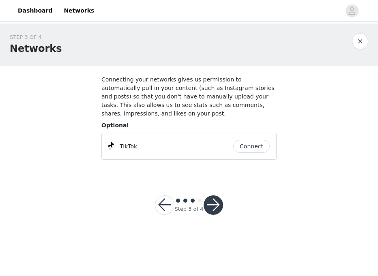
click at [215, 206] on button "button" at bounding box center [213, 205] width 19 height 19
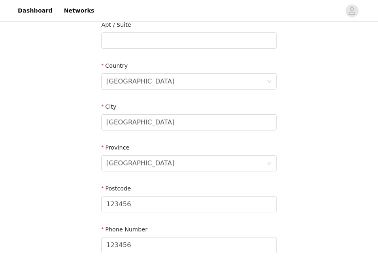
scroll to position [277, 0]
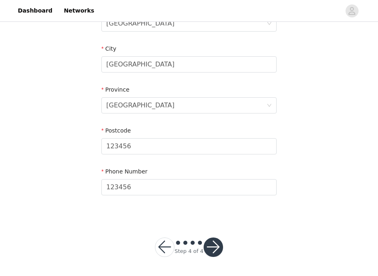
click at [218, 254] on button "button" at bounding box center [213, 247] width 19 height 19
click at [217, 251] on button "button" at bounding box center [213, 247] width 19 height 19
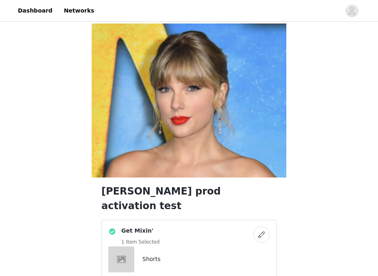
scroll to position [82, 0]
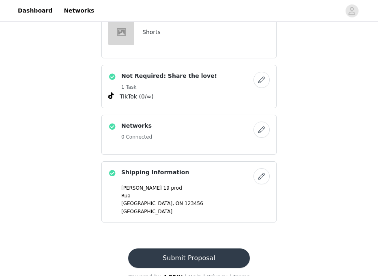
scroll to position [0, 0]
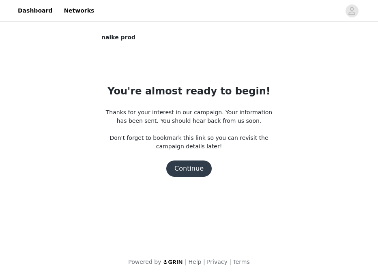
click at [187, 167] on button "Continue" at bounding box center [188, 169] width 45 height 16
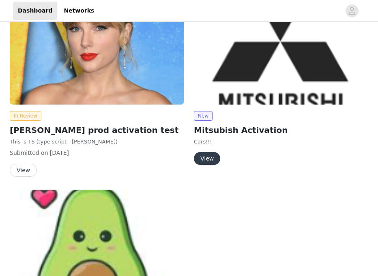
scroll to position [155, 0]
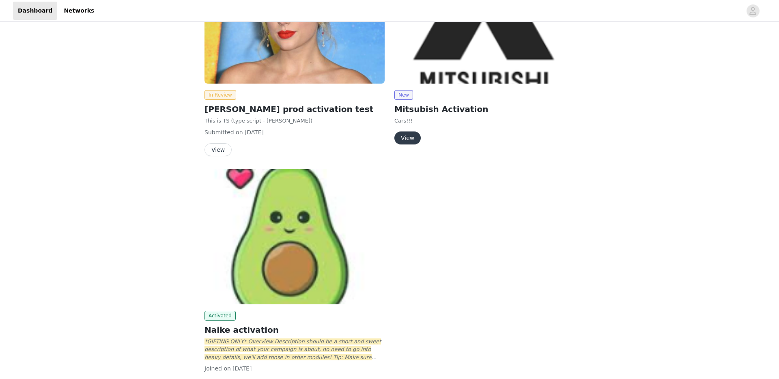
scroll to position [236, 0]
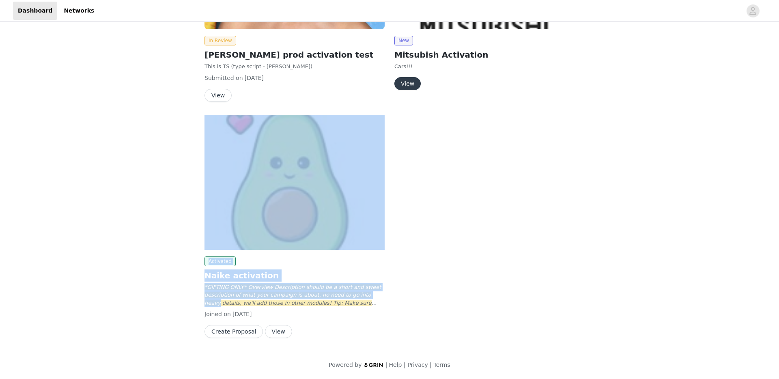
drag, startPoint x: 433, startPoint y: 290, endPoint x: 140, endPoint y: 139, distance: 329.2
click at [201, 131] on div "In Review Taylor's prod activation test This is TS (type script - taylor swift)…" at bounding box center [390, 117] width 380 height 457
click at [109, 140] on div "Connect your social networks to automatically sync and share your content metri…" at bounding box center [389, 83] width 779 height 591
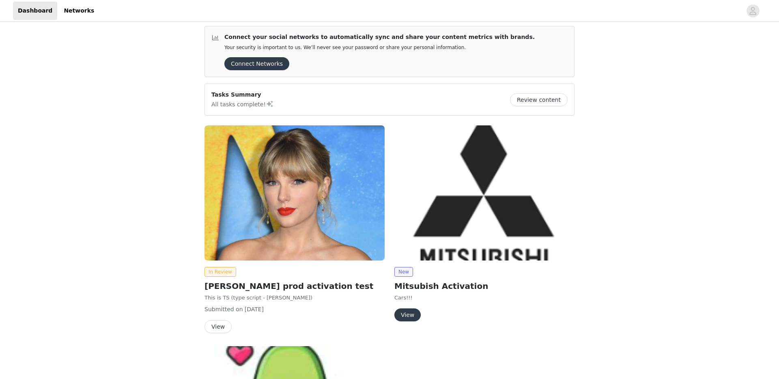
scroll to position [0, 0]
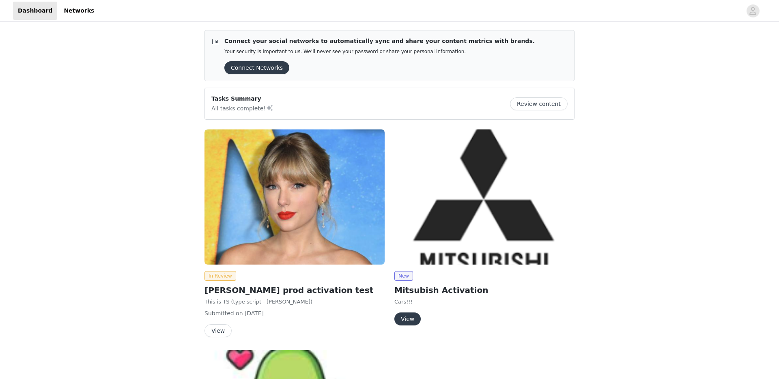
click at [252, 172] on img at bounding box center [294, 196] width 180 height 135
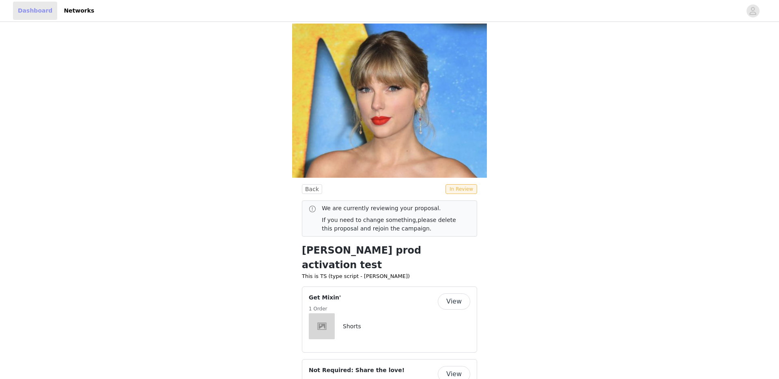
drag, startPoint x: 29, startPoint y: 10, endPoint x: 31, endPoint y: 15, distance: 5.7
click at [28, 10] on link "Dashboard" at bounding box center [35, 11] width 44 height 18
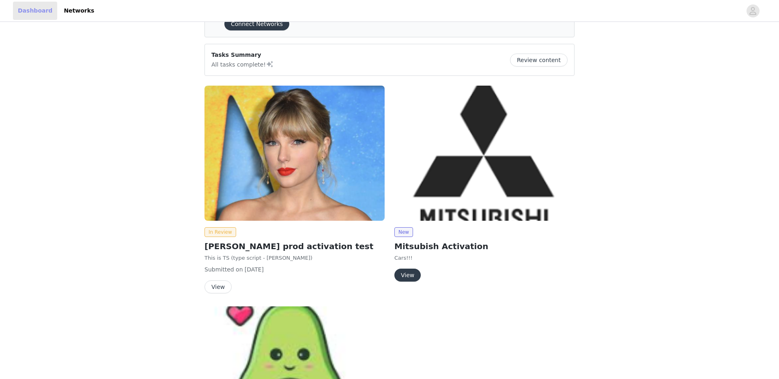
scroll to position [39, 0]
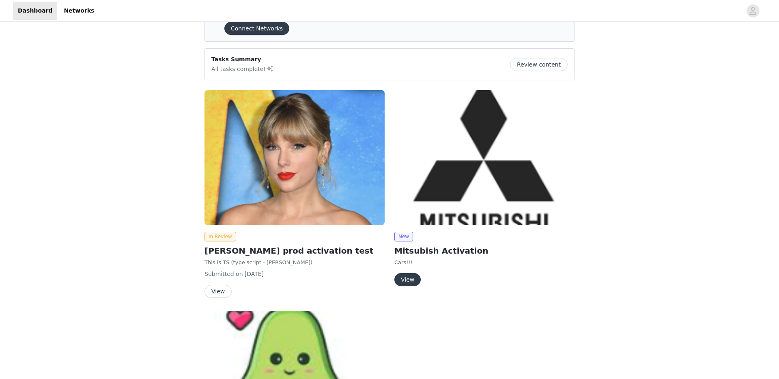
click at [214, 290] on button "View" at bounding box center [217, 291] width 27 height 13
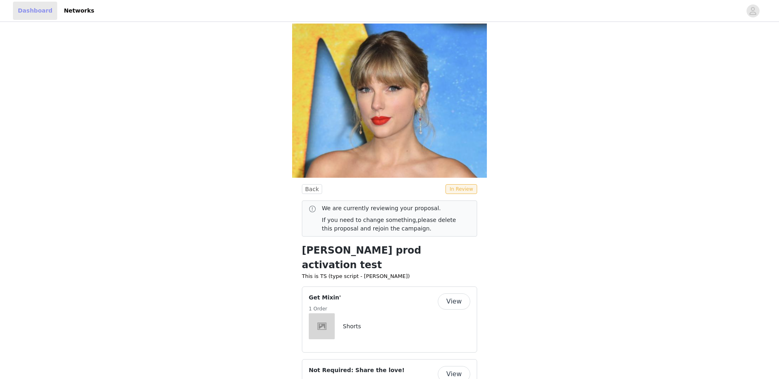
click at [30, 8] on link "Dashboard" at bounding box center [35, 11] width 44 height 18
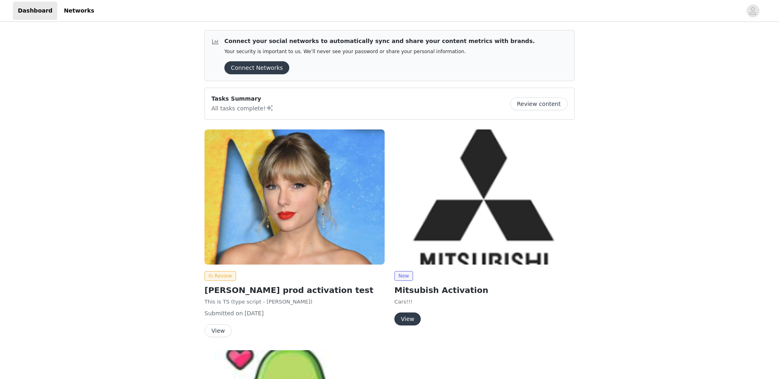
click at [121, 176] on div "Connect your social networks to automatically sync and share your content metri…" at bounding box center [389, 319] width 779 height 591
drag, startPoint x: 94, startPoint y: 143, endPoint x: 233, endPoint y: 231, distance: 164.3
click at [94, 143] on div "Connect your social networks to automatically sync and share your content metri…" at bounding box center [389, 319] width 779 height 591
click at [289, 332] on button "View Proposals" at bounding box center [293, 330] width 56 height 13
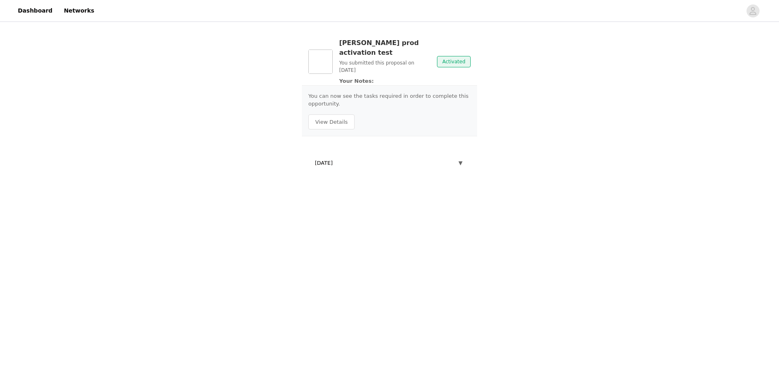
click at [466, 155] on div "October 1, 2025 ▼" at bounding box center [389, 163] width 162 height 18
click at [461, 159] on span "▼" at bounding box center [460, 163] width 4 height 8
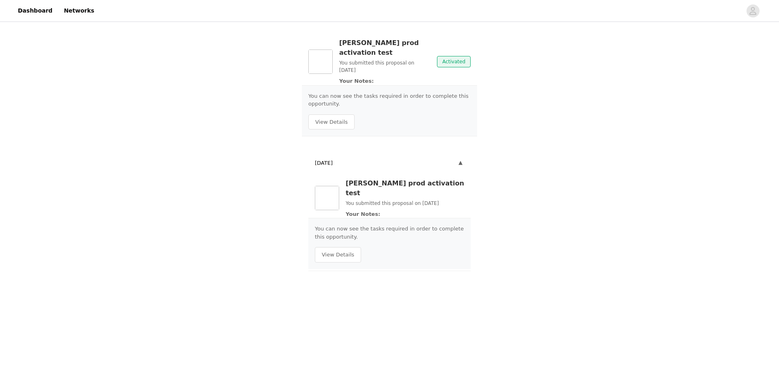
click at [461, 159] on span "▼" at bounding box center [460, 163] width 4 height 8
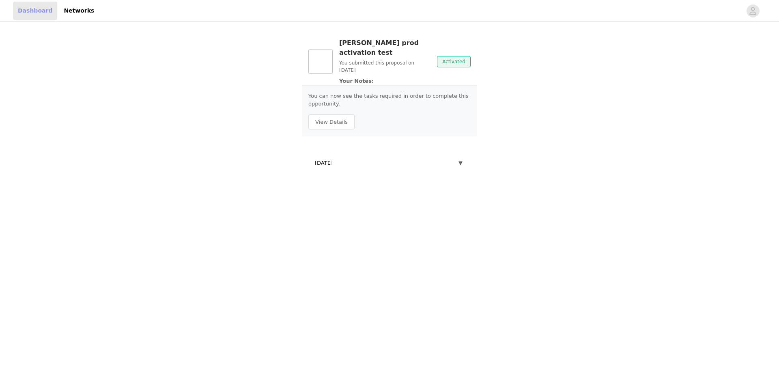
click at [30, 11] on link "Dashboard" at bounding box center [35, 11] width 44 height 18
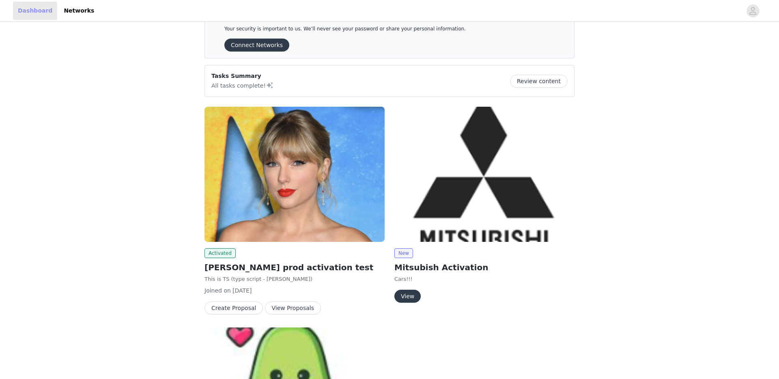
scroll to position [40, 0]
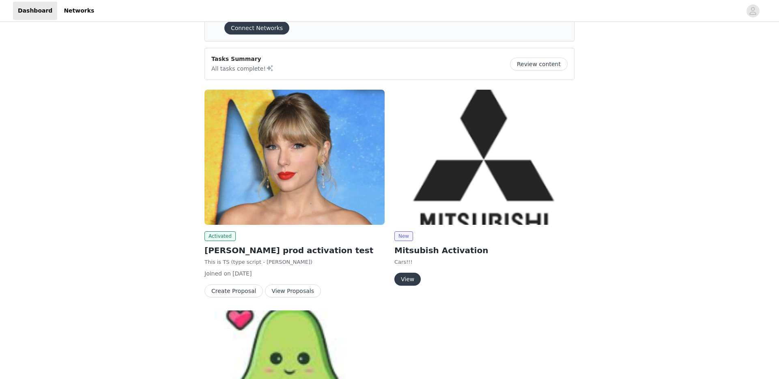
click at [232, 291] on button "Create Proposal" at bounding box center [233, 290] width 58 height 13
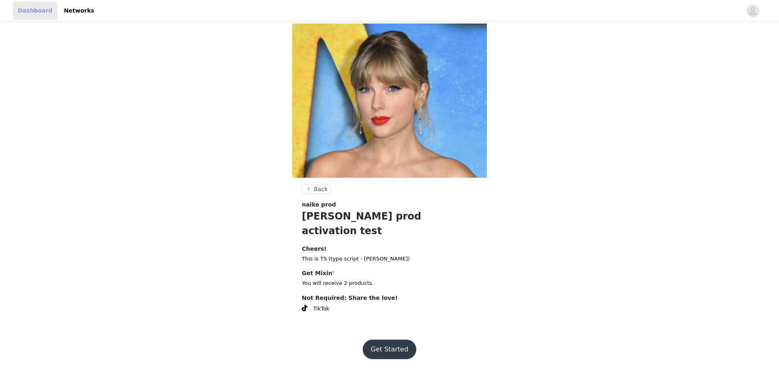
click at [36, 11] on link "Dashboard" at bounding box center [35, 11] width 44 height 18
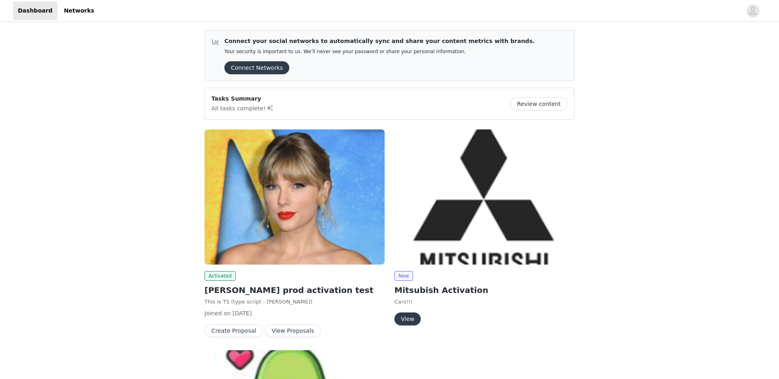
click at [227, 330] on button "Create Proposal" at bounding box center [233, 330] width 58 height 13
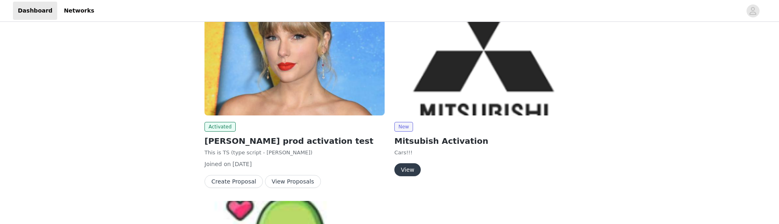
scroll to position [157, 0]
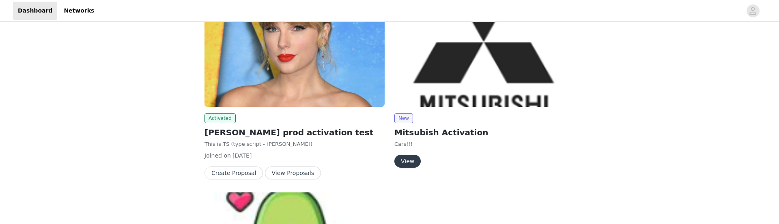
click at [155, 168] on div "Connect your social networks to automatically sync and share your content metri…" at bounding box center [389, 161] width 779 height 591
click at [233, 174] on button "Create Proposal" at bounding box center [233, 173] width 58 height 13
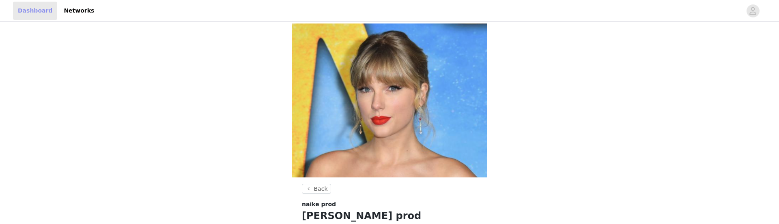
click at [21, 9] on link "Dashboard" at bounding box center [35, 11] width 44 height 18
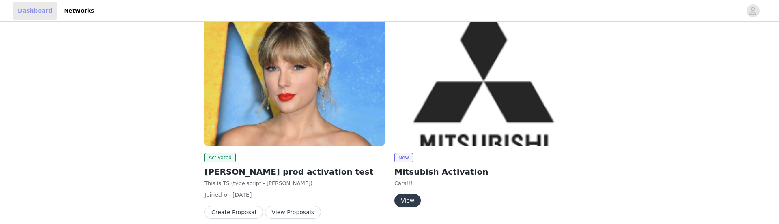
scroll to position [171, 0]
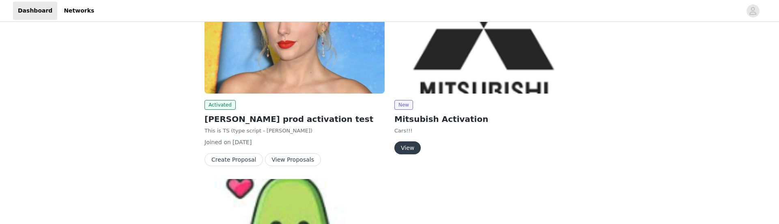
click at [224, 159] on button "Create Proposal" at bounding box center [233, 159] width 58 height 13
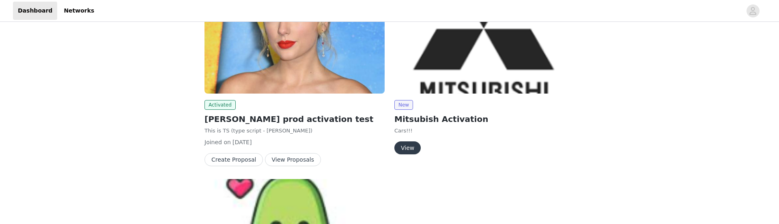
click at [218, 160] on button "Create Proposal" at bounding box center [233, 159] width 58 height 13
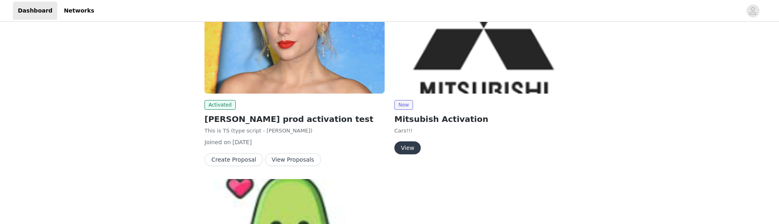
click at [198, 198] on div "Activated Taylor's prod activation test This is TS (type script - taylor swift)…" at bounding box center [390, 182] width 390 height 467
click at [223, 160] on button "Create Proposal" at bounding box center [233, 159] width 58 height 13
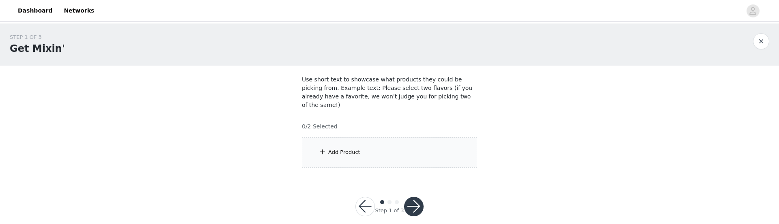
click at [354, 148] on div "Add Product" at bounding box center [344, 152] width 32 height 8
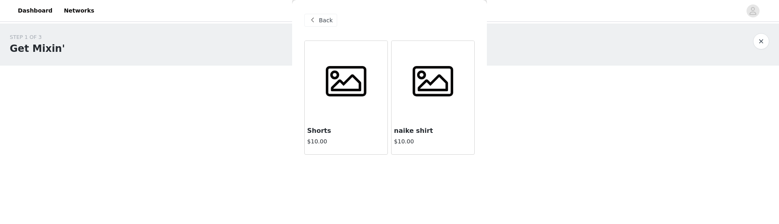
click at [340, 115] on div at bounding box center [346, 81] width 83 height 81
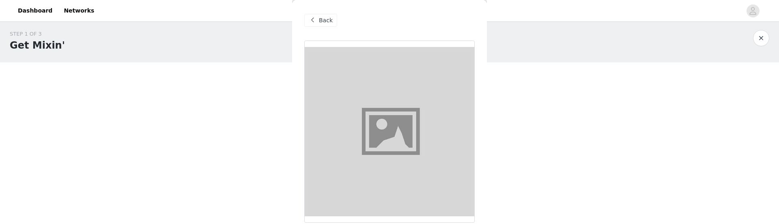
scroll to position [79, 0]
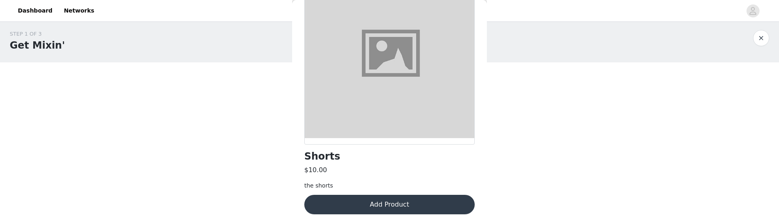
click at [362, 202] on button "Add Product" at bounding box center [389, 204] width 170 height 19
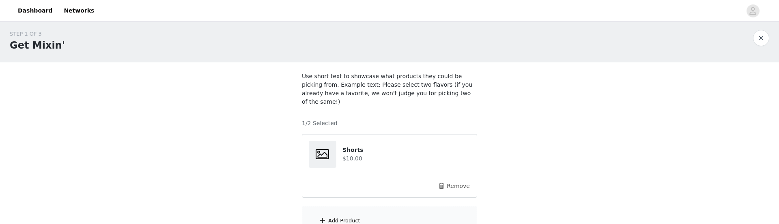
scroll to position [75, 0]
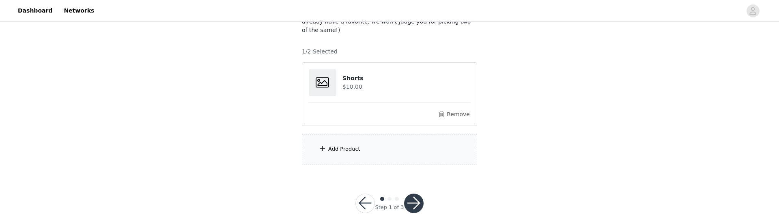
click at [409, 194] on button "button" at bounding box center [413, 203] width 19 height 19
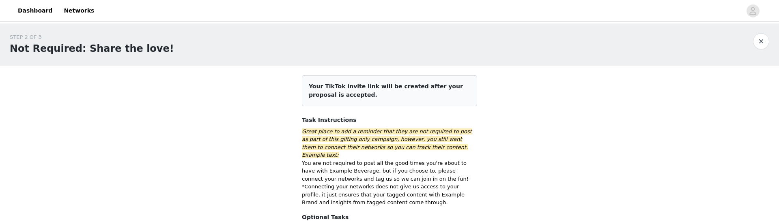
scroll to position [120, 0]
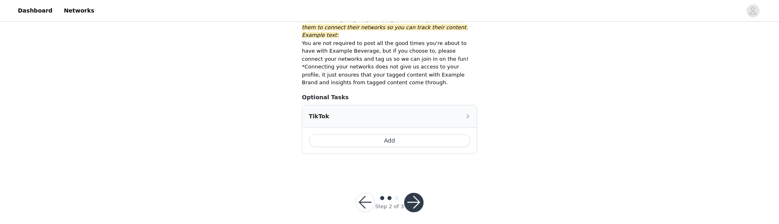
click at [396, 134] on button "Add" at bounding box center [389, 140] width 161 height 13
click at [407, 193] on button "button" at bounding box center [413, 202] width 19 height 19
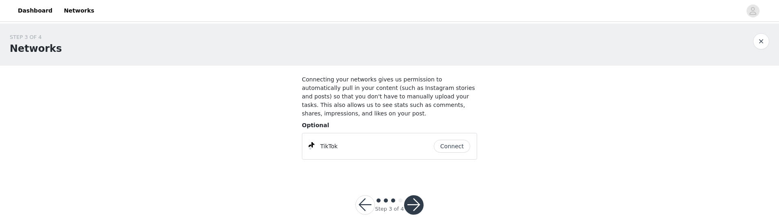
click at [416, 197] on button "button" at bounding box center [413, 205] width 19 height 19
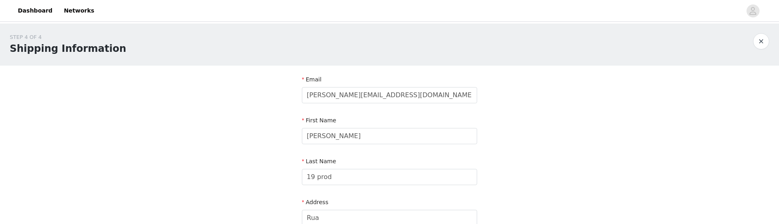
scroll to position [329, 0]
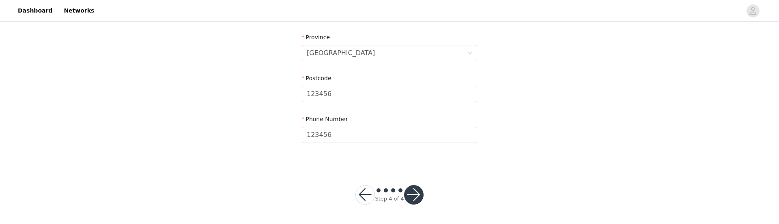
click at [415, 194] on button "button" at bounding box center [413, 194] width 19 height 19
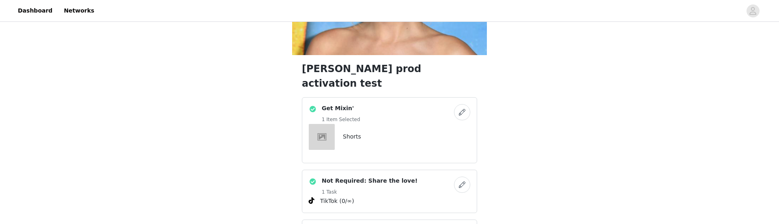
scroll to position [134, 0]
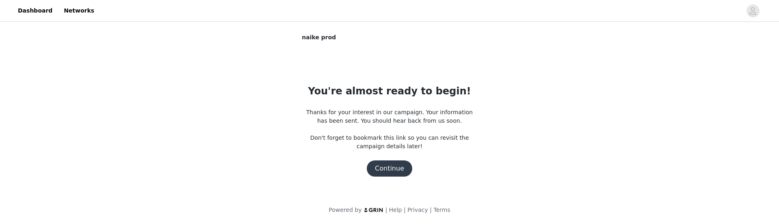
scroll to position [0, 0]
click at [392, 159] on div "You're almost ready to begin! Thanks for your interest in our campaign. Your in…" at bounding box center [389, 130] width 175 height 93
click at [393, 168] on button "Continue" at bounding box center [389, 169] width 45 height 16
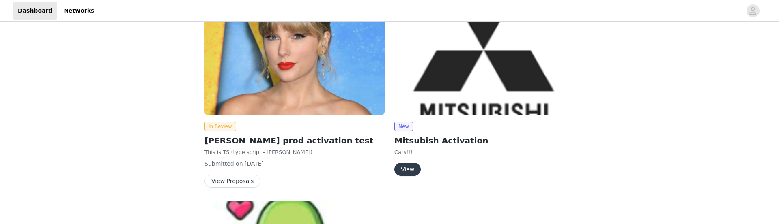
scroll to position [148, 0]
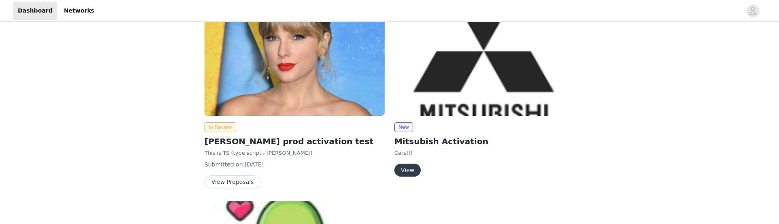
click at [239, 183] on button "View Proposals" at bounding box center [232, 182] width 56 height 13
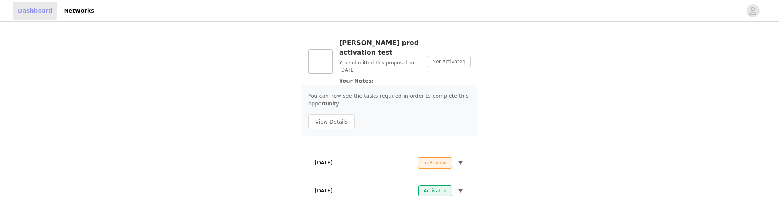
click at [44, 11] on link "Dashboard" at bounding box center [35, 11] width 44 height 18
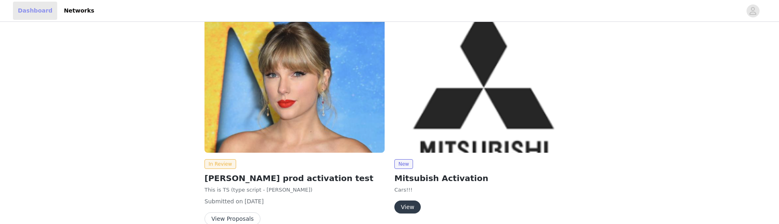
scroll to position [167, 0]
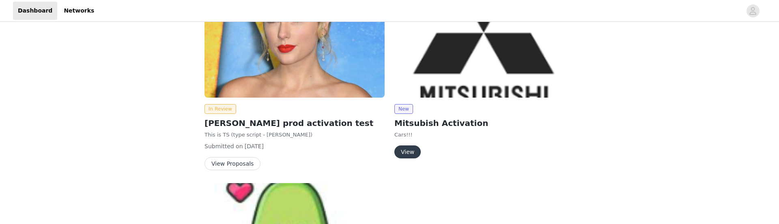
click at [229, 164] on button "View Proposals" at bounding box center [232, 163] width 56 height 13
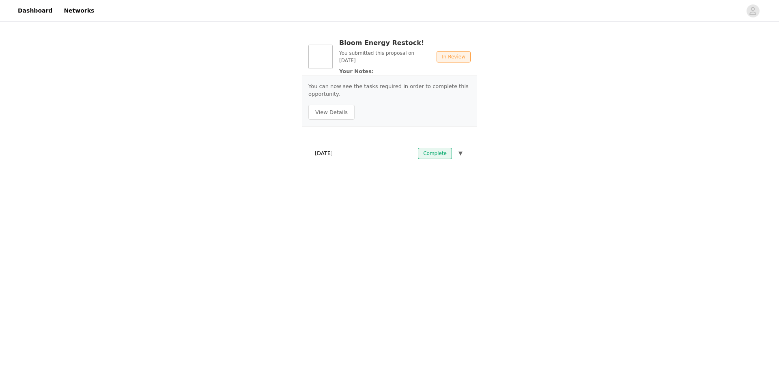
click at [526, 90] on div "Bloom Energy Restock! You submitted this proposal on Jul 23, 2025 Your Notes: I…" at bounding box center [389, 100] width 779 height 153
